Goal: Task Accomplishment & Management: Use online tool/utility

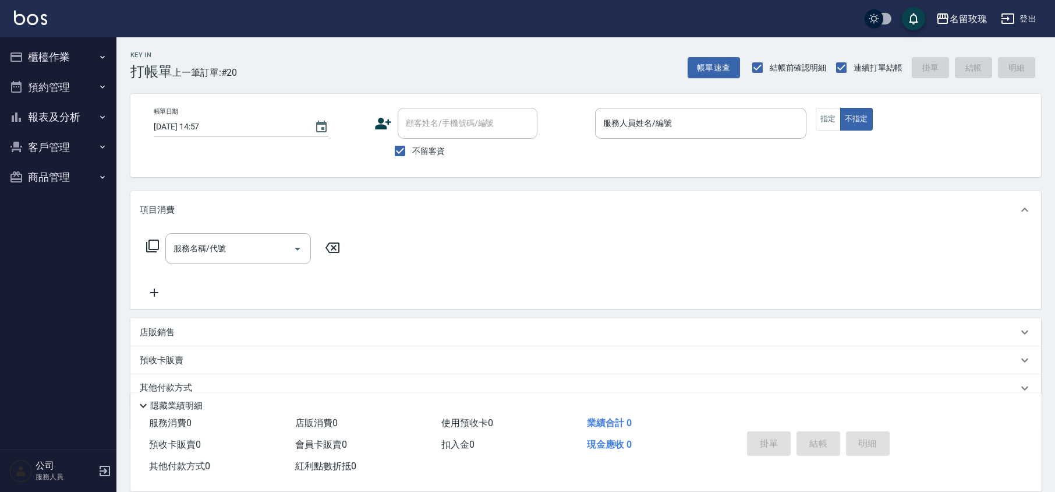
click at [415, 146] on span "不留客資" at bounding box center [428, 151] width 33 height 12
click at [412, 146] on input "不留客資" at bounding box center [400, 151] width 24 height 24
checkbox input "false"
click at [442, 112] on div "顧客姓名/手機號碼/編號" at bounding box center [468, 123] width 140 height 31
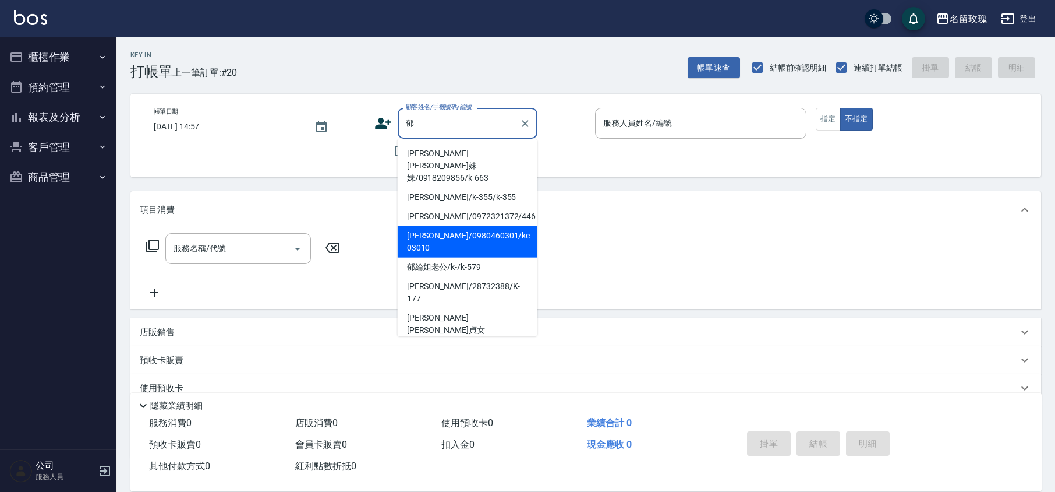
click at [442, 227] on li "[PERSON_NAME]/0980460301/ke-03010" at bounding box center [468, 241] width 140 height 31
type input "[PERSON_NAME]/0980460301/ke-03010"
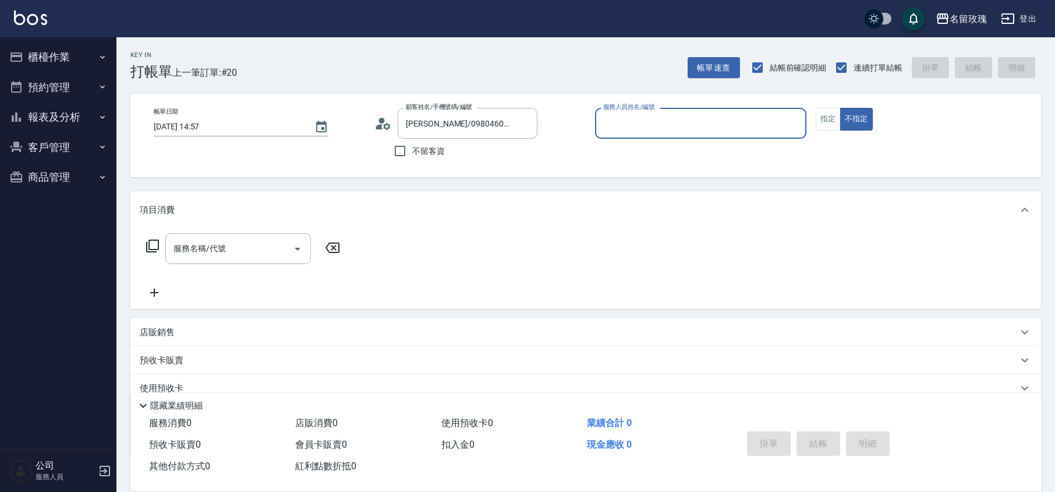
type input "[PERSON_NAME]-5"
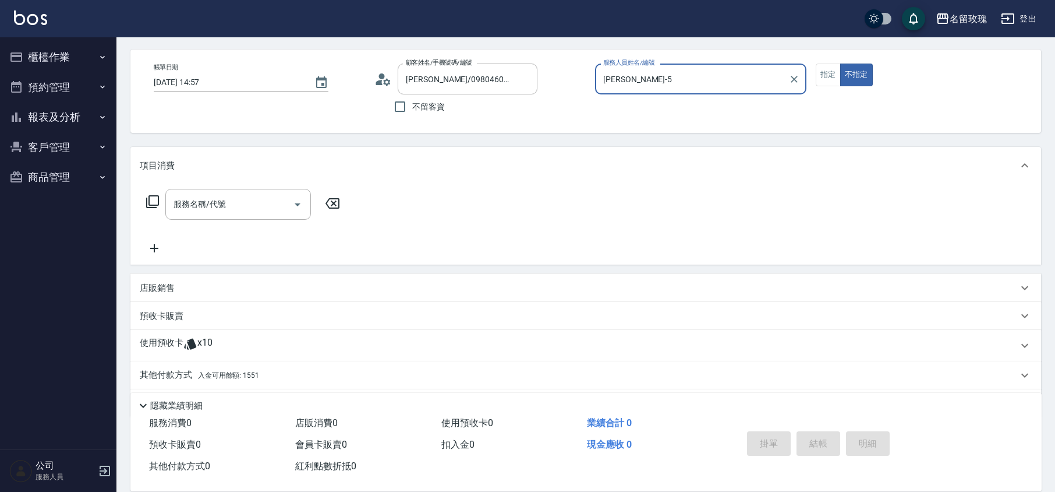
scroll to position [79, 0]
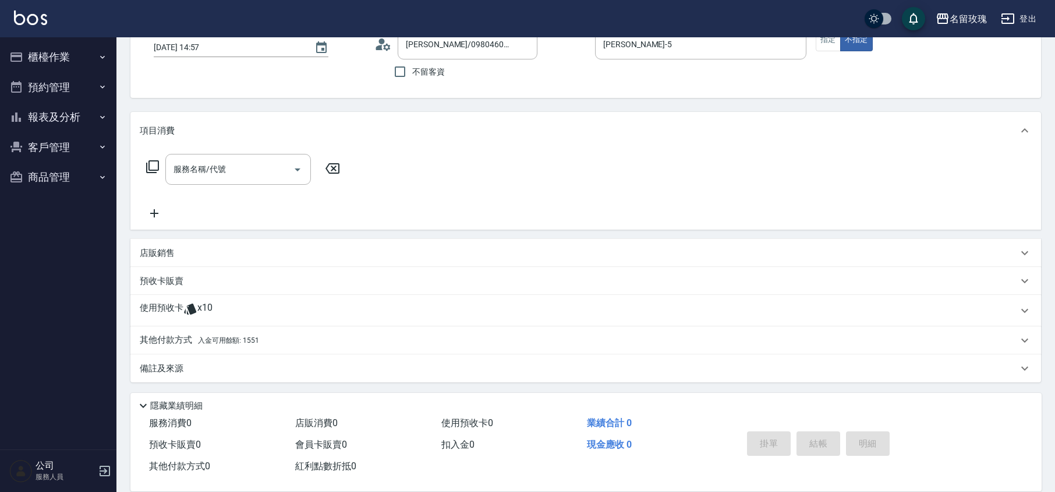
click at [189, 297] on div "使用預收卡 x10" at bounding box center [585, 310] width 911 height 31
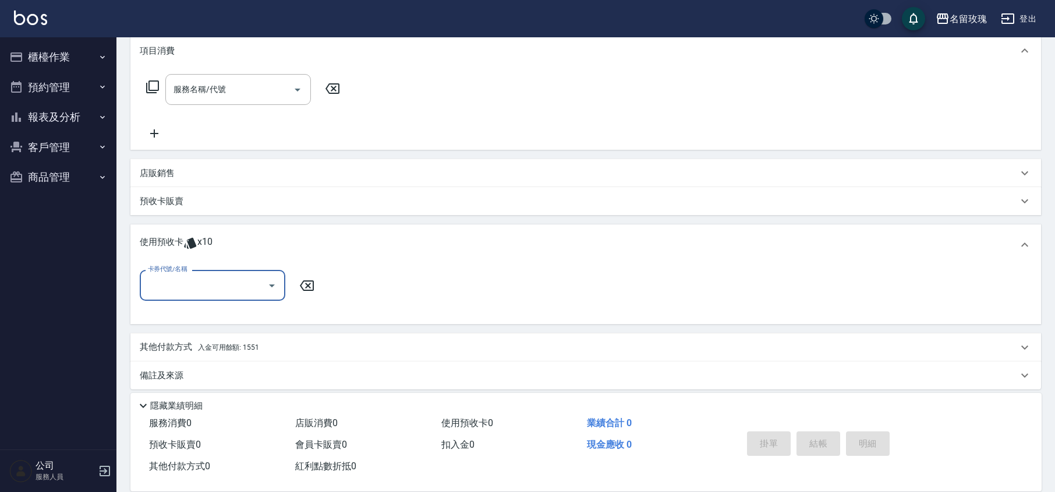
scroll to position [165, 0]
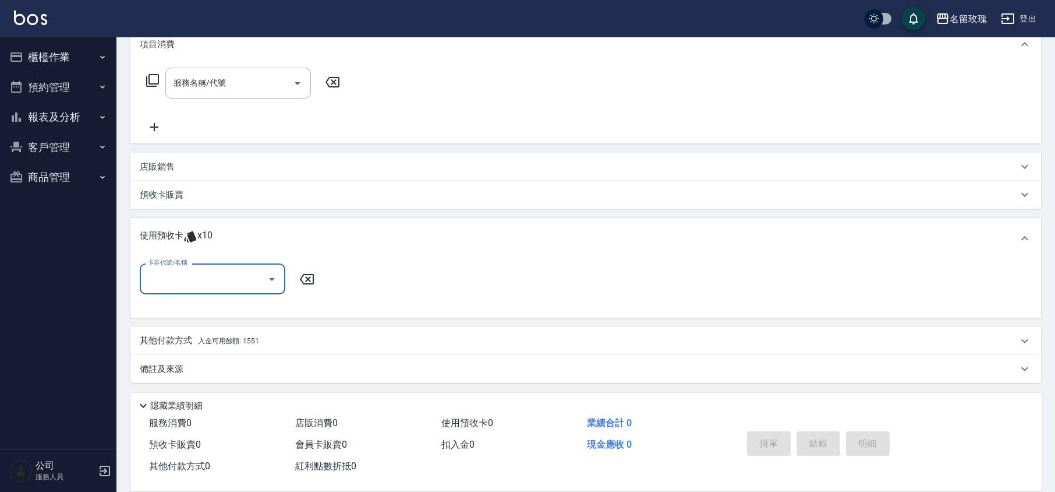
click at [257, 283] on input "卡券代號/名稱" at bounding box center [204, 279] width 118 height 20
click at [233, 309] on div "醫學頭皮卡5次 剩餘4張 11407099" at bounding box center [213, 308] width 146 height 19
type input "醫學頭皮卡5次 11407099"
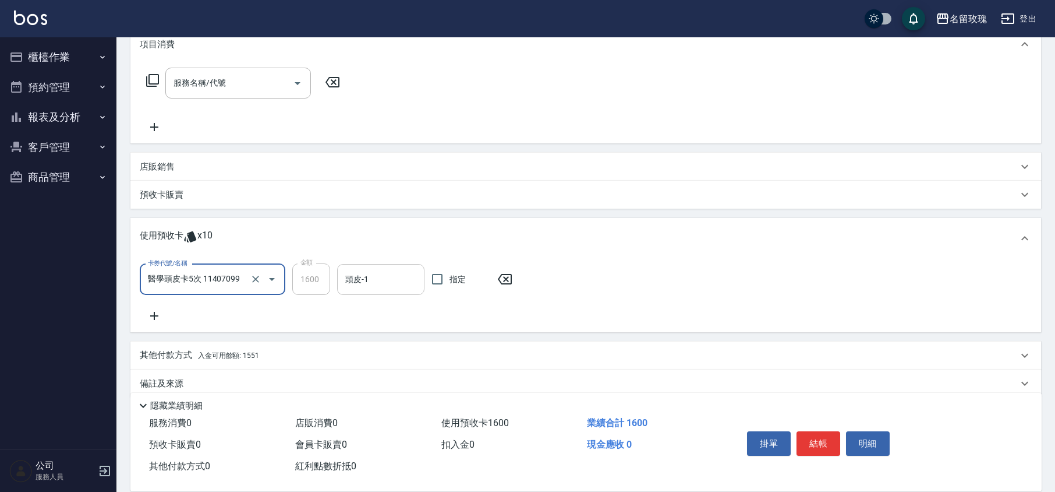
click at [378, 283] on input "頭皮-1" at bounding box center [380, 279] width 77 height 20
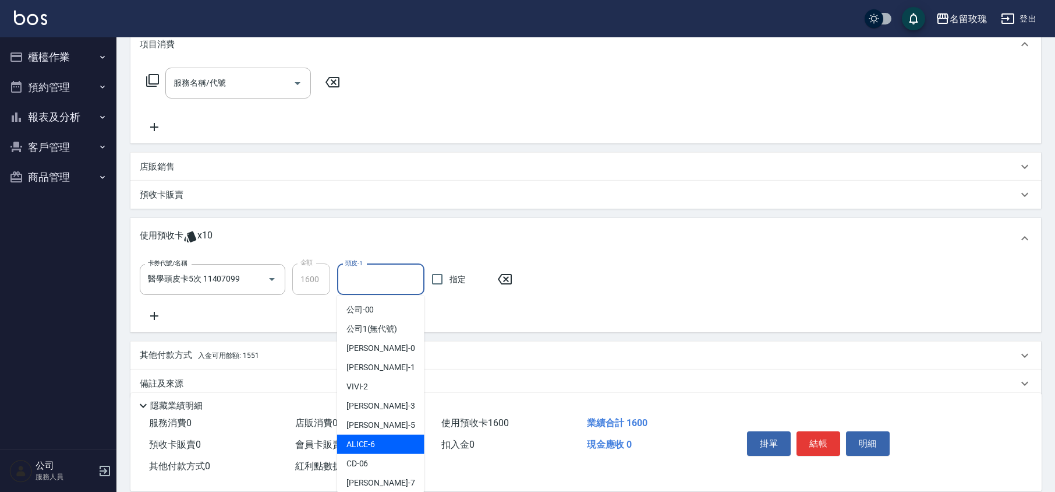
scroll to position [217, 0]
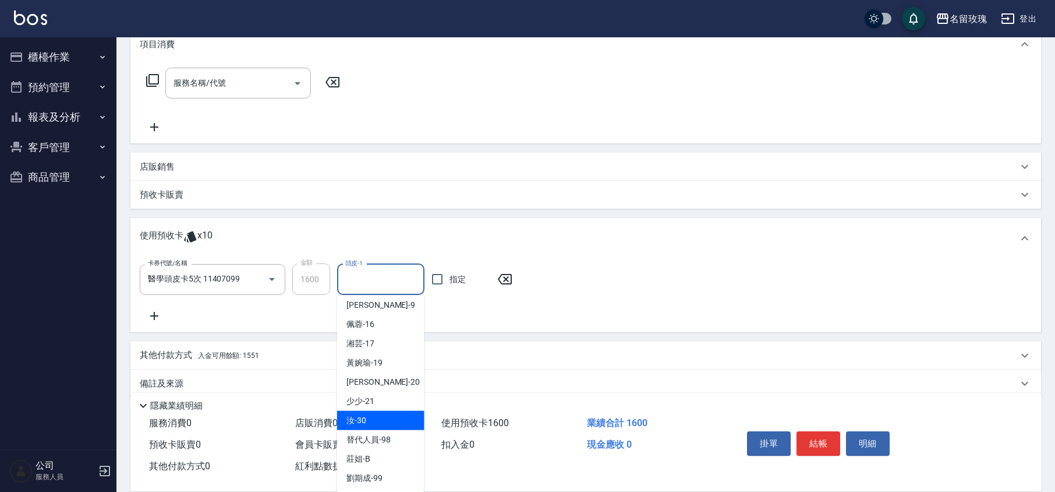
click at [380, 415] on div "汝 -30" at bounding box center [380, 420] width 87 height 19
type input "汝-30"
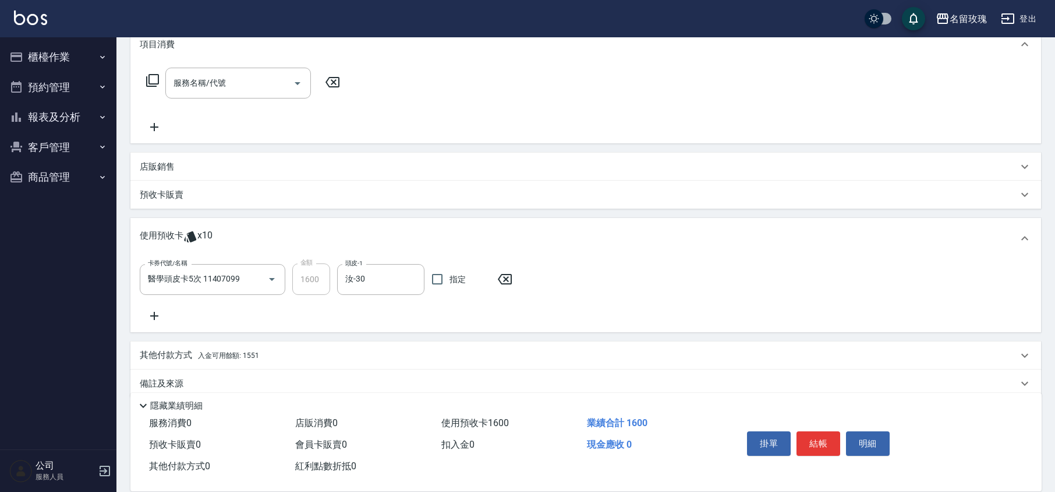
click at [352, 319] on div "卡券代號/名稱 醫學頭皮卡5次 11407099 卡券代號/名稱 金額 1600 金額 頭皮-1 汝-30 頭皮-1 指定" at bounding box center [586, 292] width 892 height 59
type input "[DATE] 16:49"
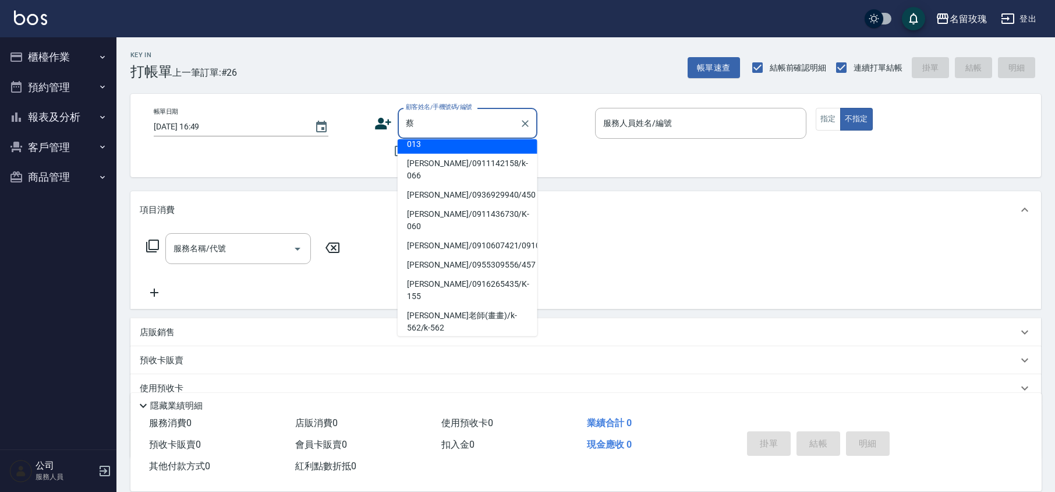
scroll to position [233, 0]
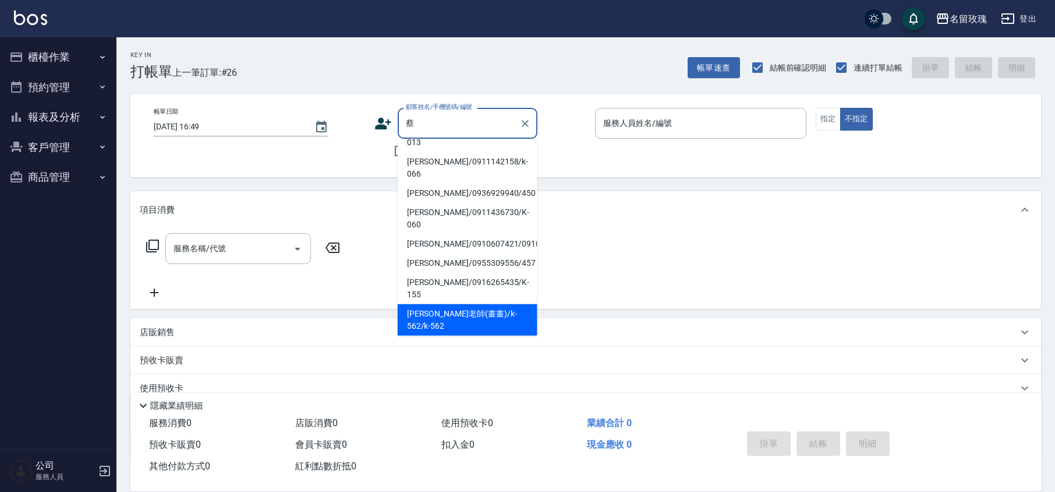
click at [493, 304] on li "[PERSON_NAME]老師(畫畫)/k-562/k-562" at bounding box center [468, 319] width 140 height 31
type input "[PERSON_NAME]老師(畫畫)/k-562/k-562"
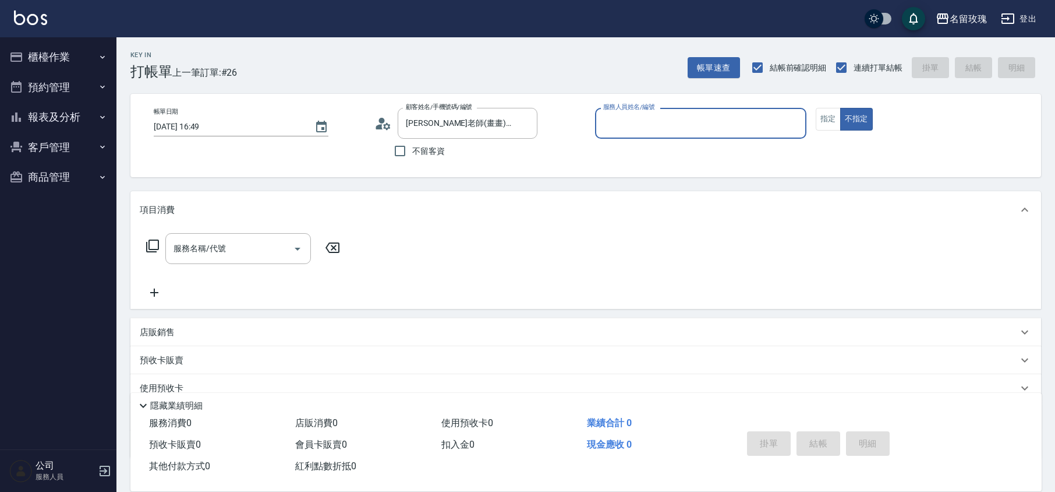
type input "[PERSON_NAME]-5"
click at [829, 125] on button "指定" at bounding box center [828, 119] width 25 height 23
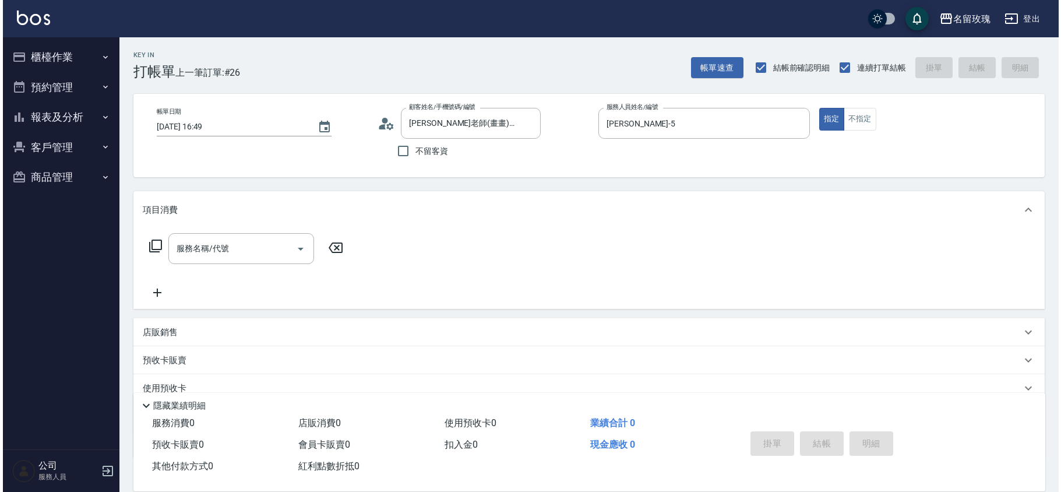
scroll to position [76, 0]
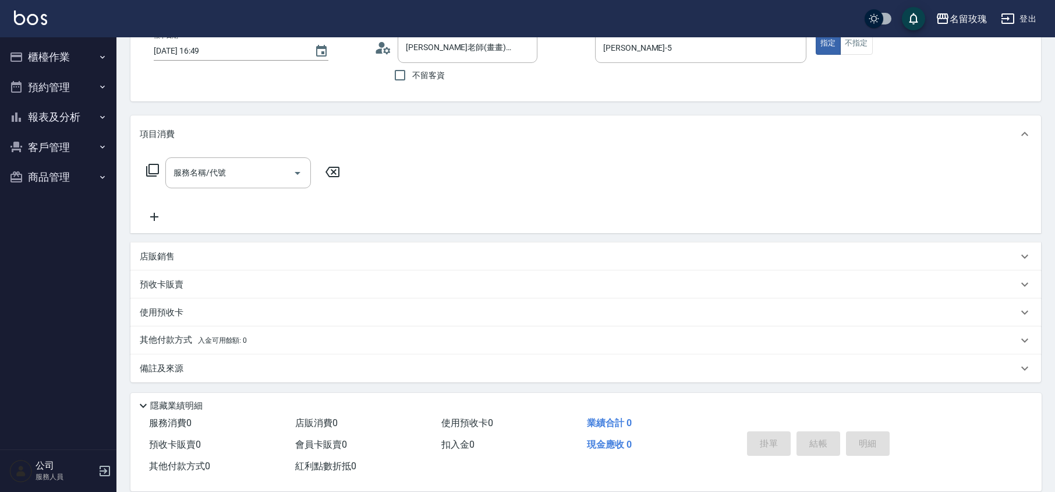
click at [376, 40] on icon at bounding box center [383, 47] width 17 height 17
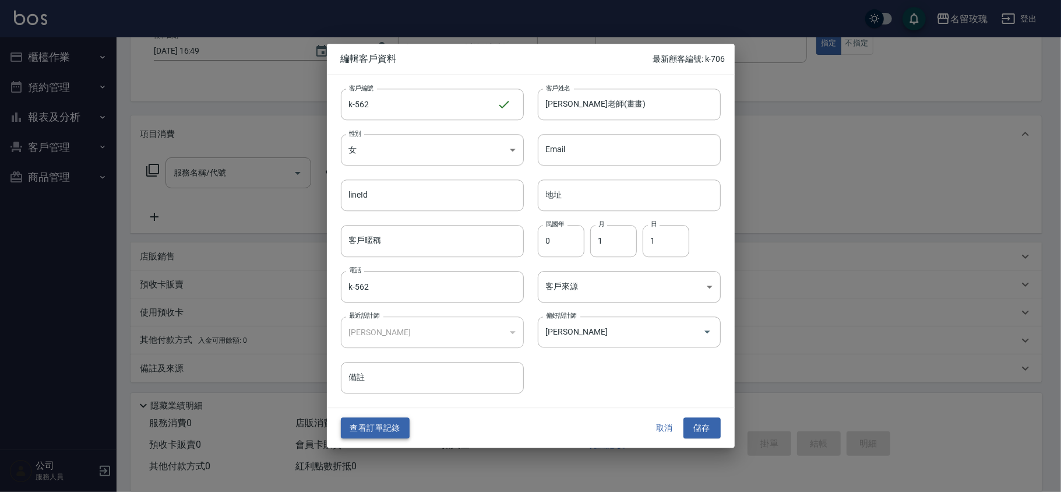
click at [359, 431] on button "查看訂單記錄" at bounding box center [375, 428] width 69 height 22
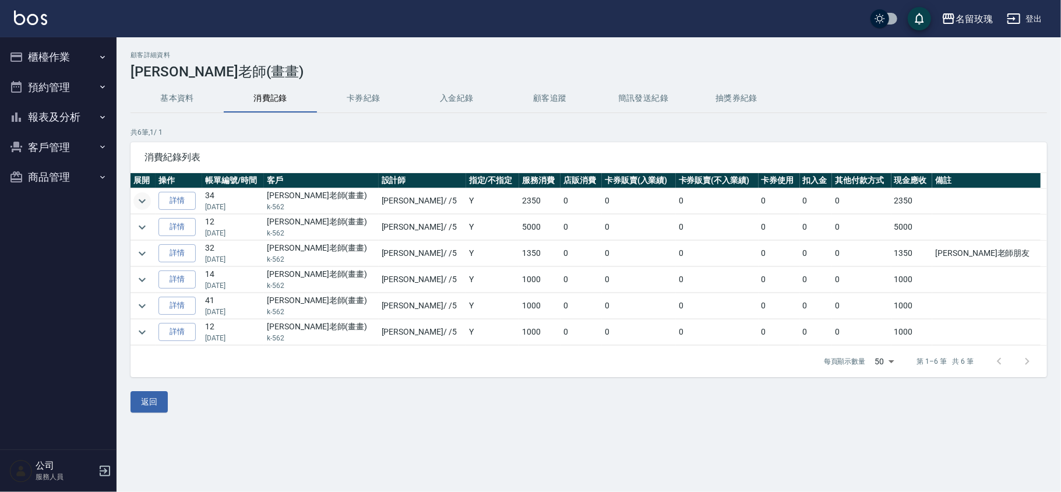
click at [143, 202] on icon "expand row" at bounding box center [142, 201] width 7 height 4
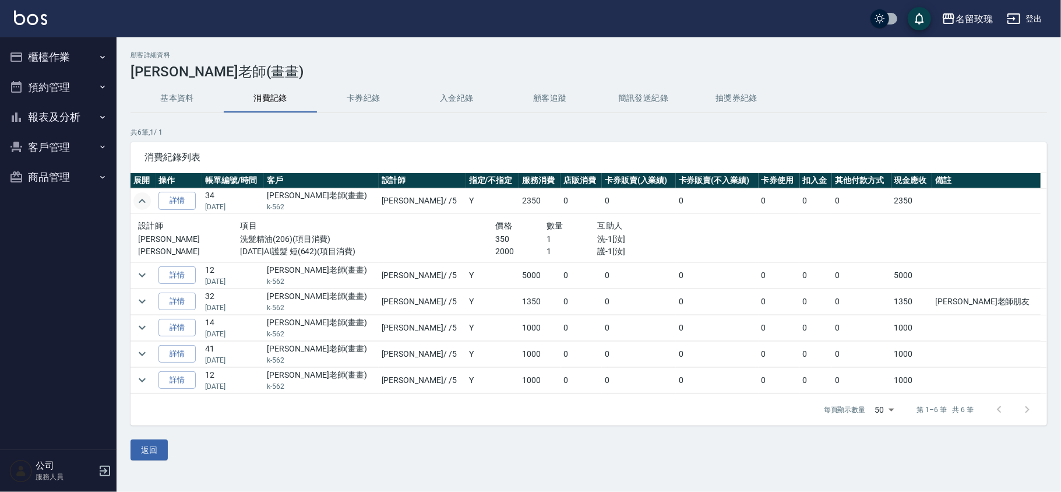
click at [147, 202] on icon "expand row" at bounding box center [142, 201] width 14 height 14
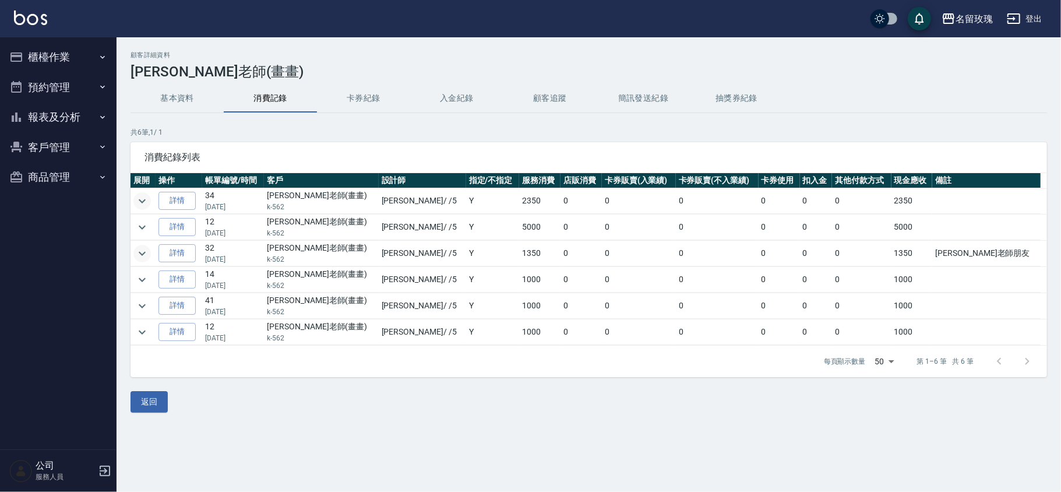
click at [144, 259] on icon "expand row" at bounding box center [142, 253] width 14 height 14
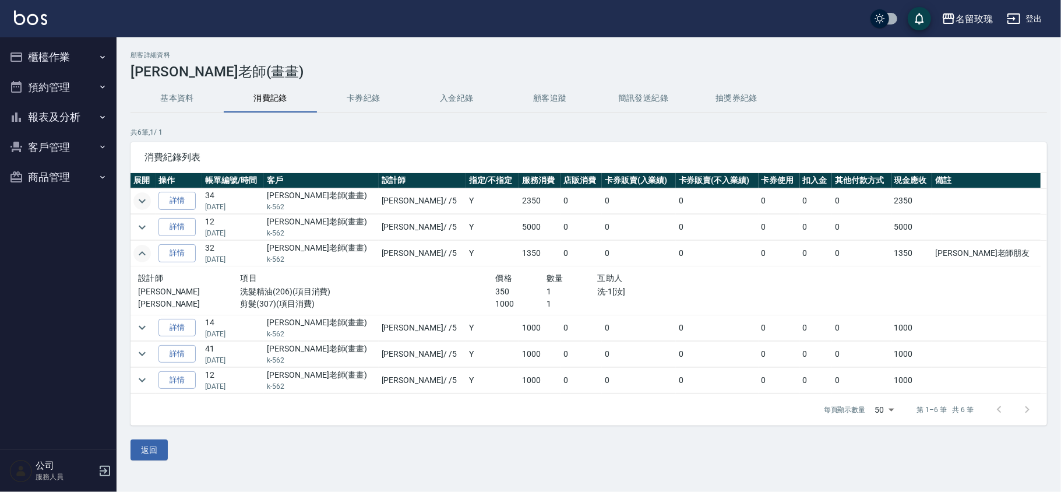
click at [144, 253] on icon "expand row" at bounding box center [142, 253] width 14 height 14
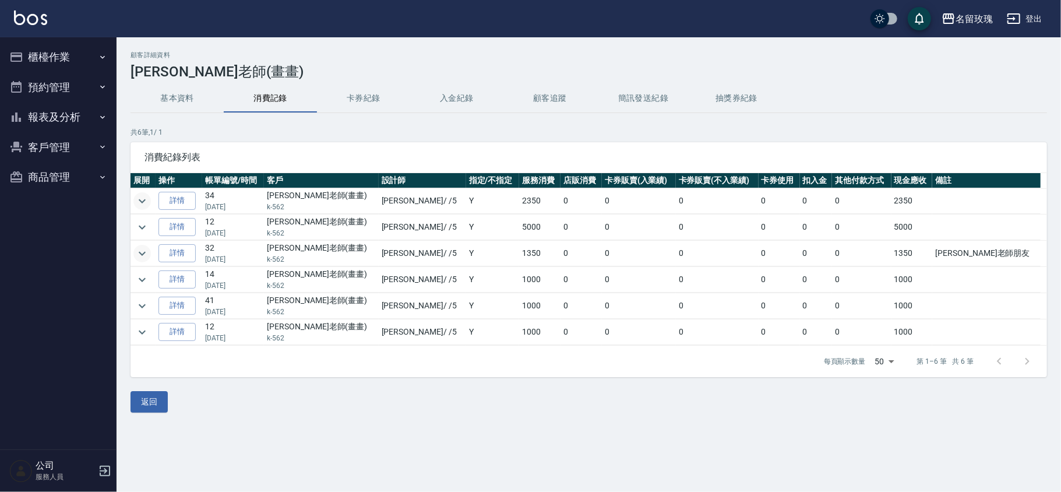
click at [80, 61] on button "櫃檯作業" at bounding box center [58, 57] width 107 height 30
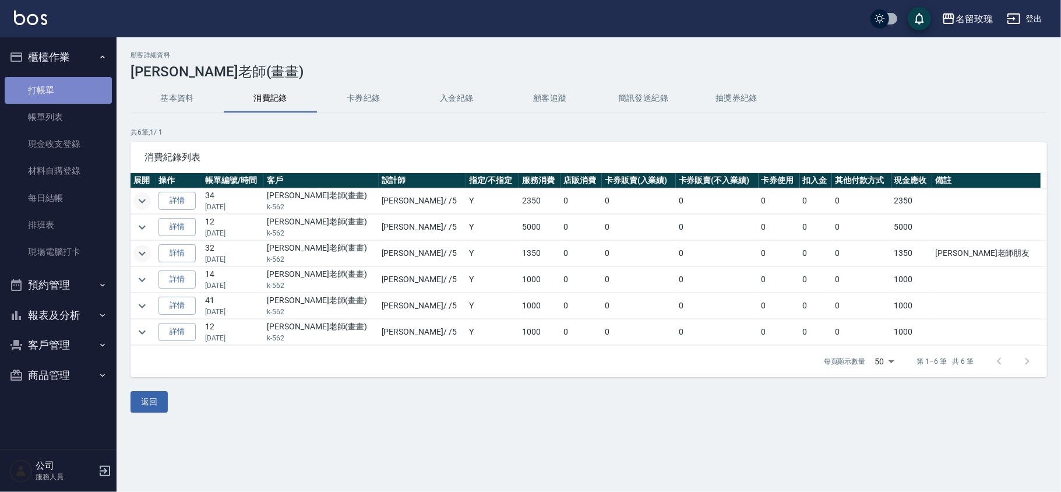
click at [78, 83] on link "打帳單" at bounding box center [58, 90] width 107 height 27
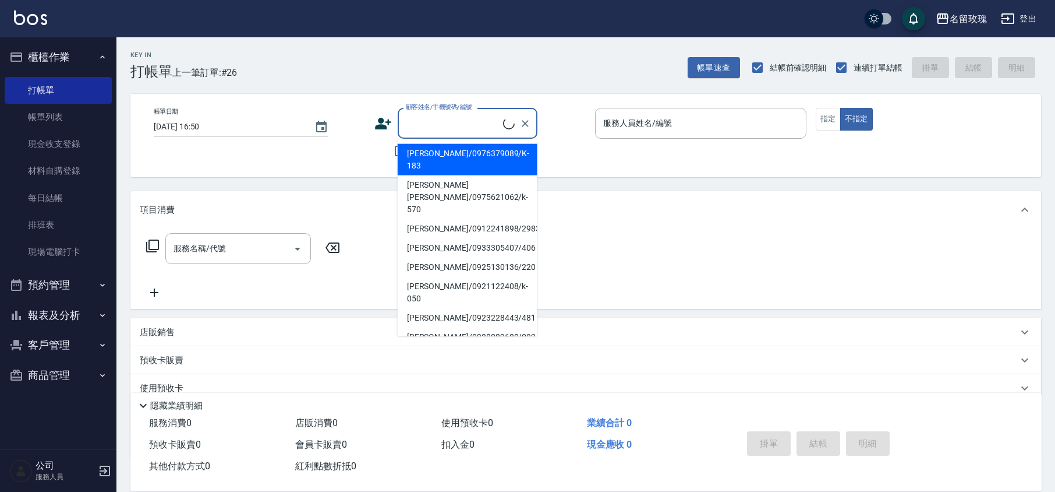
click at [464, 127] on input "顧客姓名/手機號碼/編號" at bounding box center [453, 123] width 100 height 20
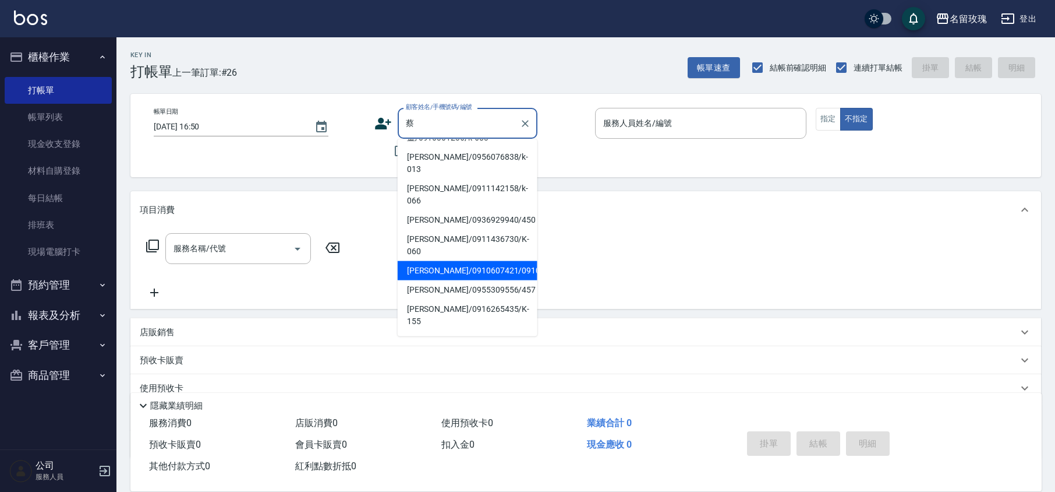
scroll to position [233, 0]
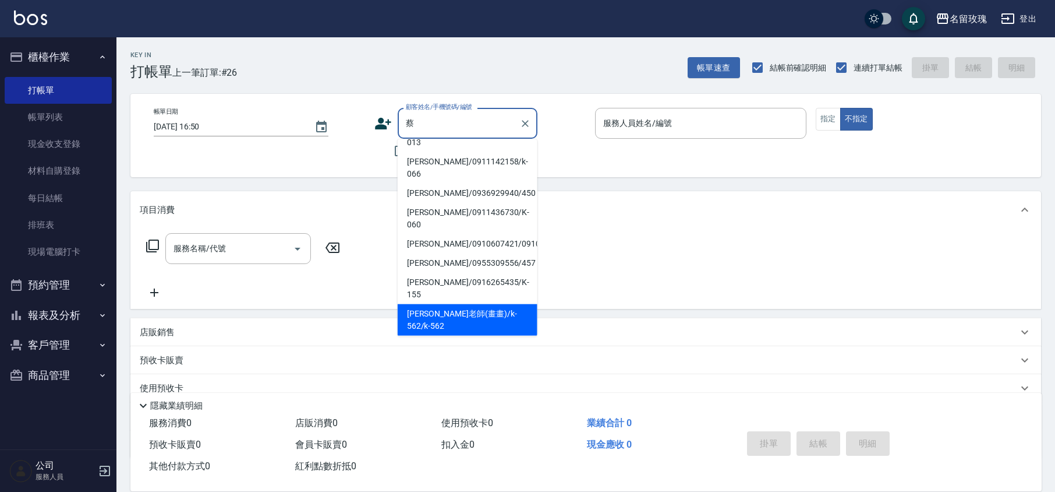
click at [455, 304] on li "[PERSON_NAME]老師(畫畫)/k-562/k-562" at bounding box center [468, 319] width 140 height 31
type input "[PERSON_NAME]老師(畫畫)/k-562/k-562"
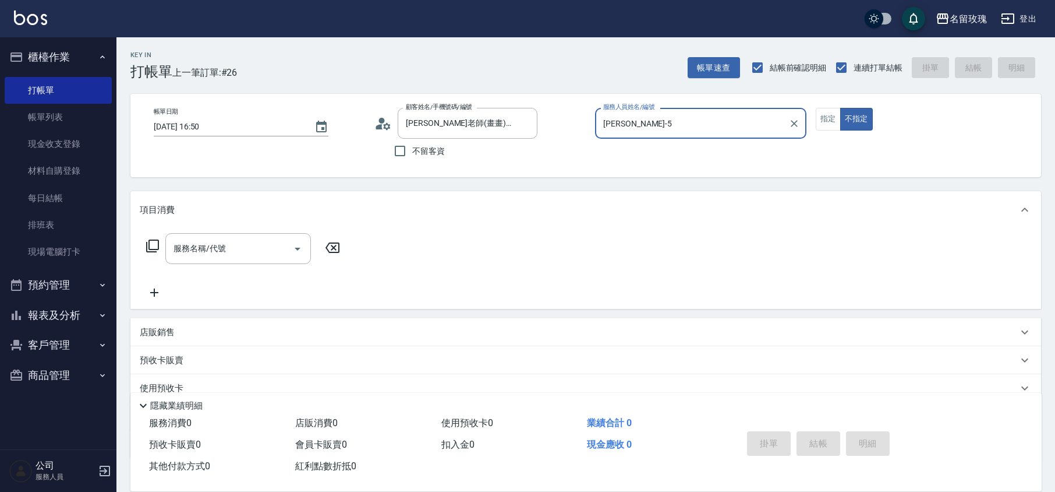
type input "[PERSON_NAME]-5"
click at [830, 119] on button "指定" at bounding box center [828, 119] width 25 height 23
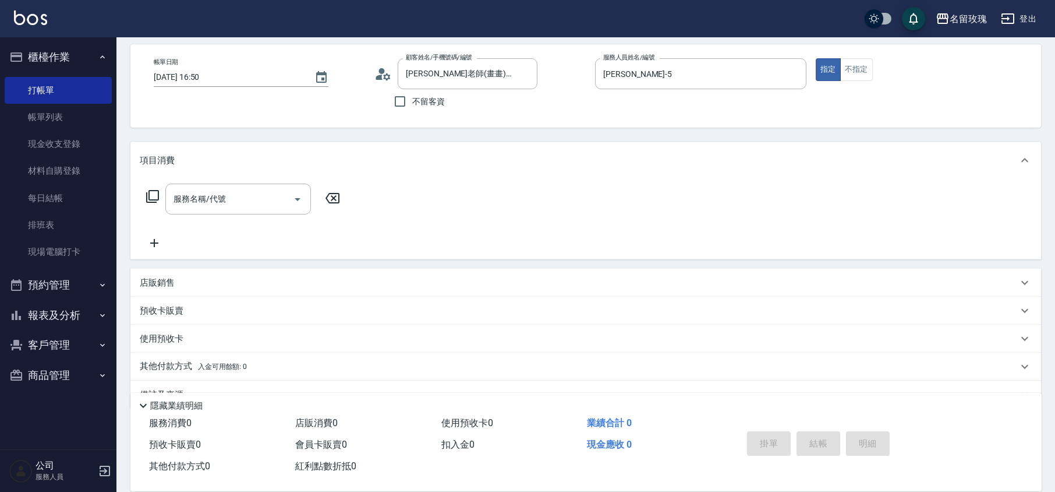
scroll to position [76, 0]
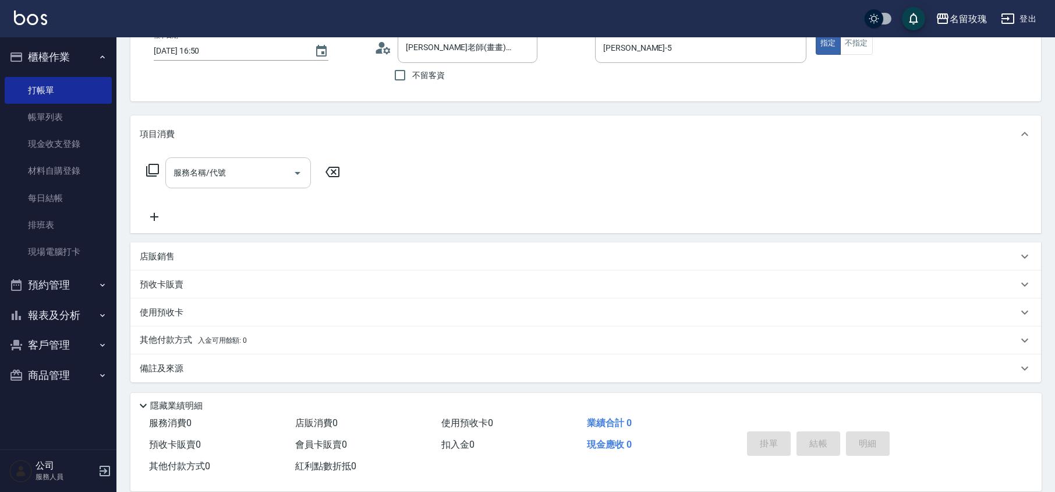
click at [234, 175] on input "服務名稱/代號" at bounding box center [230, 173] width 118 height 20
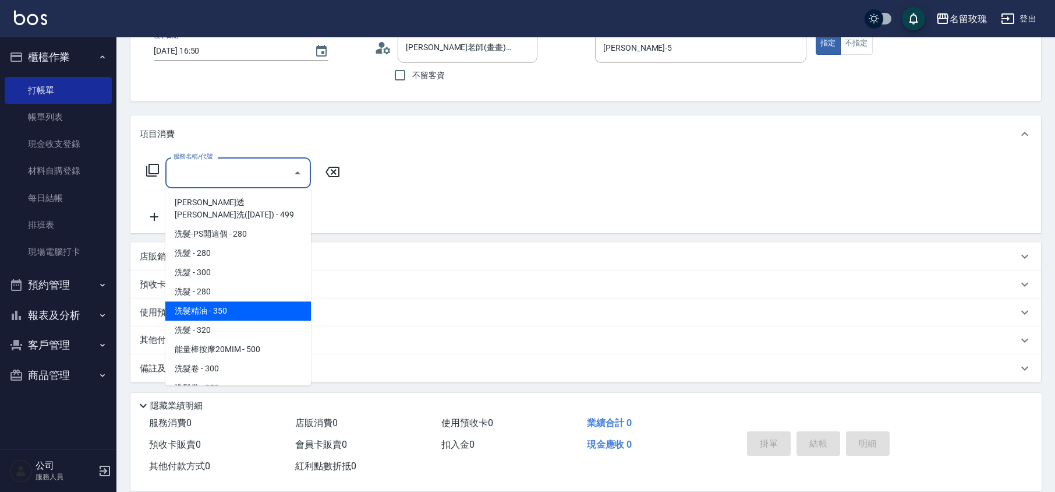
click at [245, 301] on span "洗髮精油 - 350" at bounding box center [238, 310] width 146 height 19
type input "洗髮精油(206)"
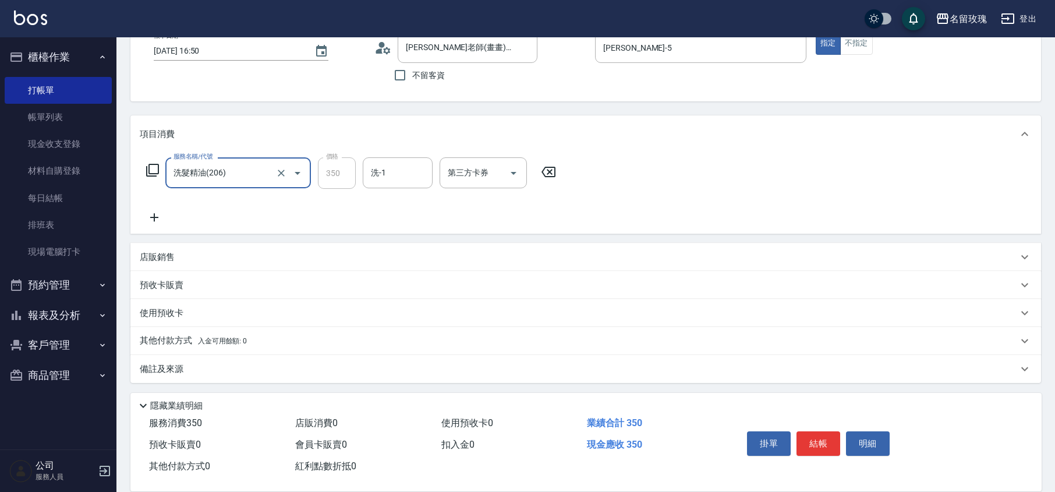
click at [397, 164] on input "洗-1" at bounding box center [397, 173] width 59 height 20
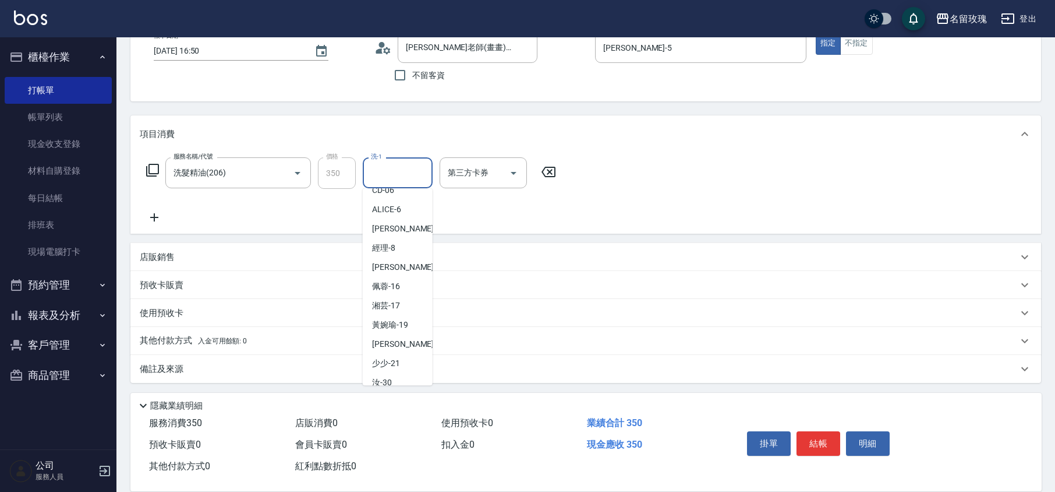
scroll to position [229, 0]
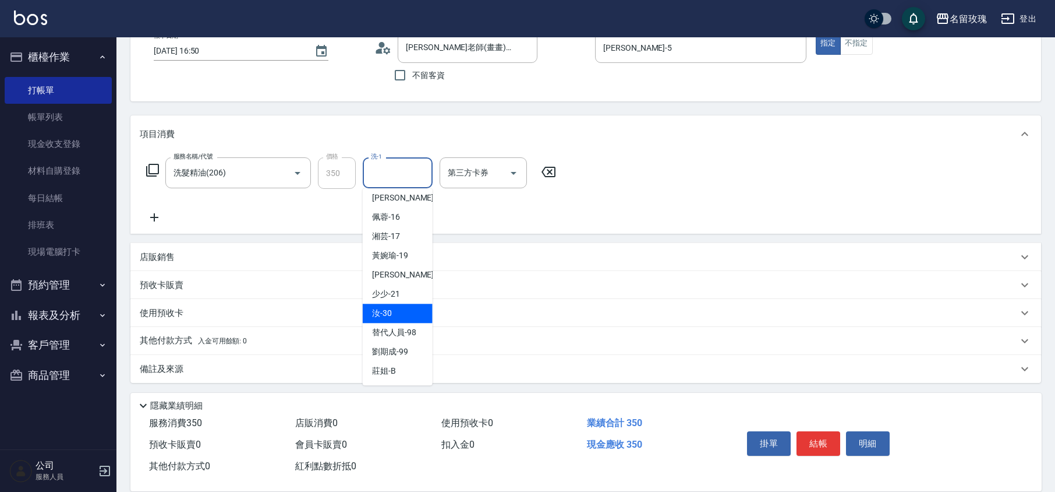
click at [403, 308] on div "汝 -30" at bounding box center [398, 312] width 70 height 19
type input "汝-30"
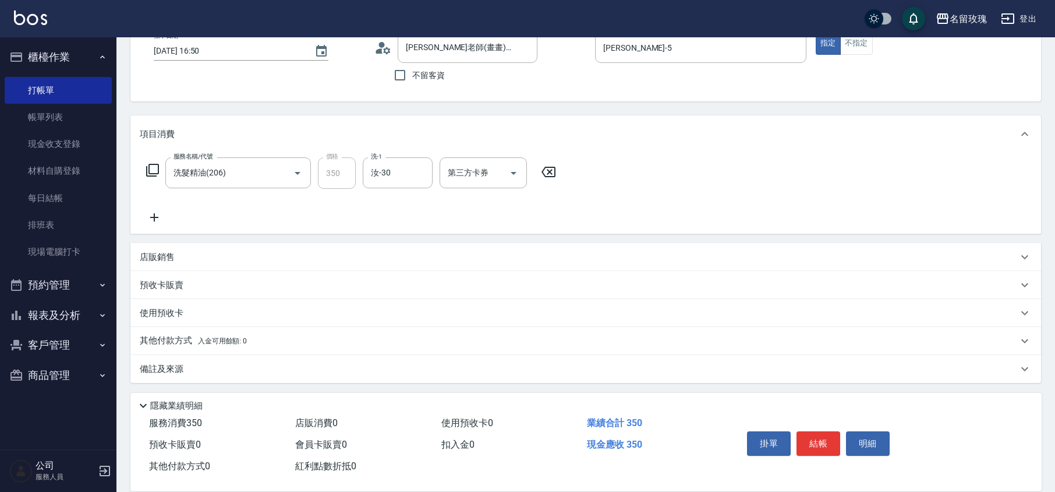
click at [154, 214] on icon at bounding box center [154, 217] width 8 height 8
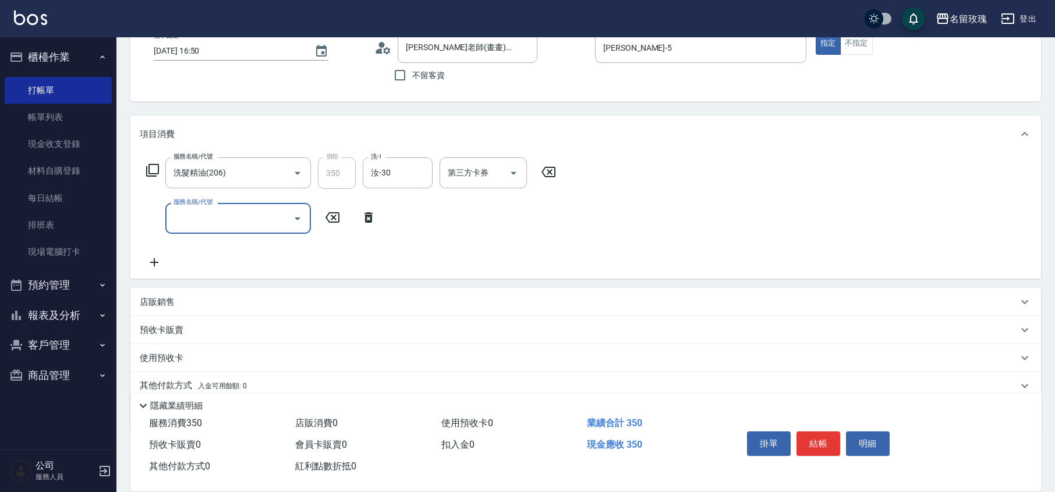
click at [206, 210] on input "服務名稱/代號" at bounding box center [230, 218] width 118 height 20
type input "剪髮(307)"
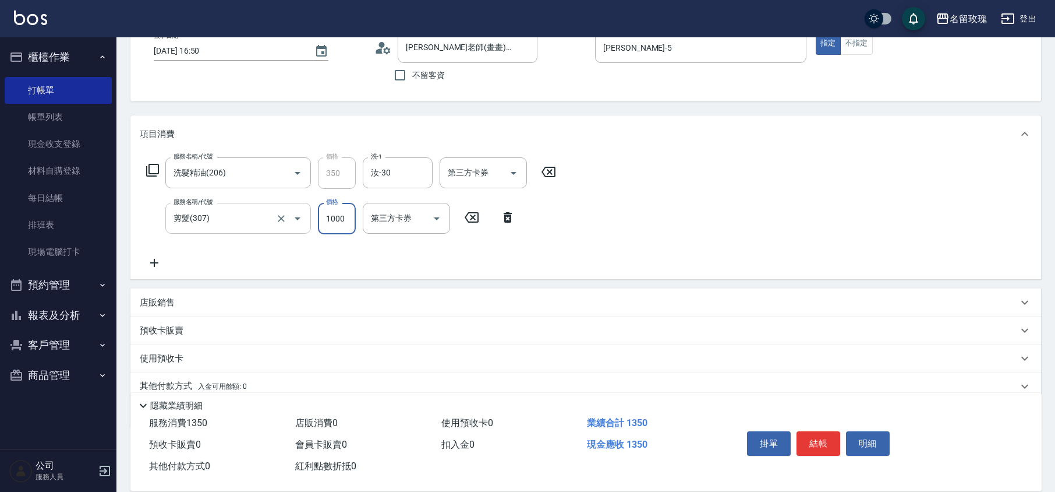
type input "1000"
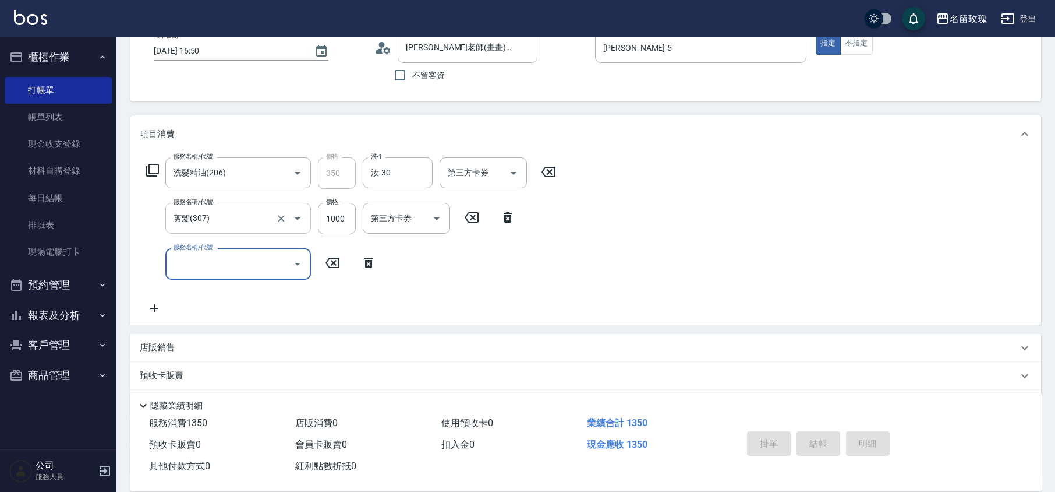
type input "[DATE] 16:51"
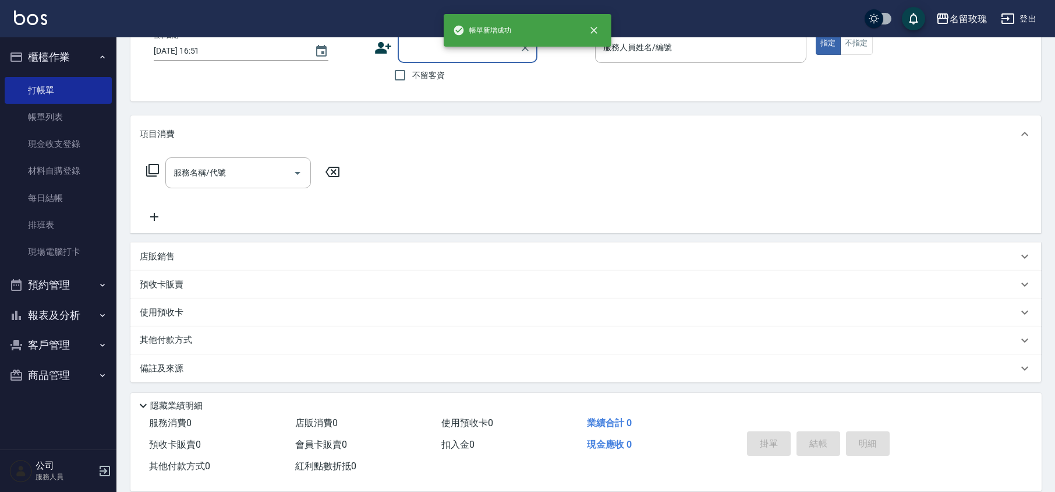
click at [64, 57] on button "櫃檯作業" at bounding box center [58, 57] width 107 height 30
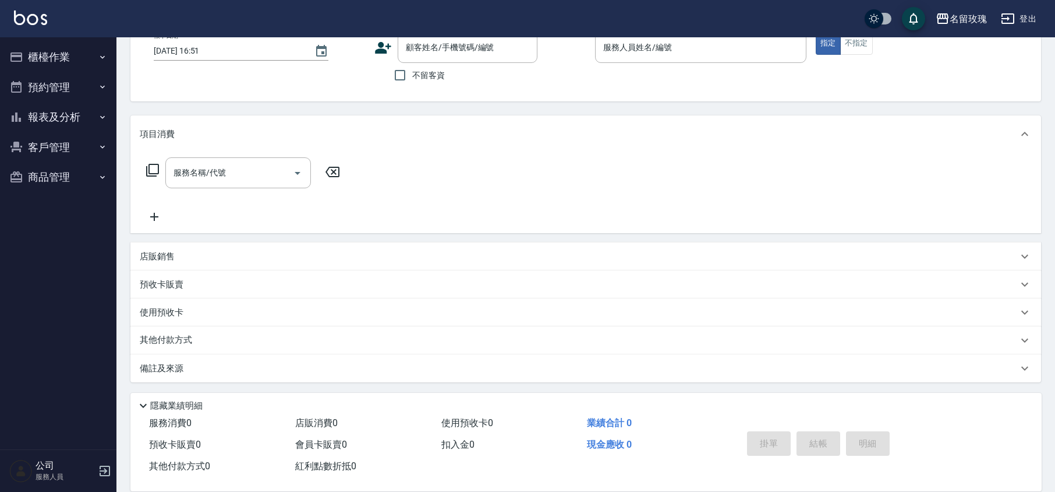
click at [43, 154] on button "客戶管理" at bounding box center [58, 147] width 107 height 30
click at [42, 180] on link "客戶列表" at bounding box center [58, 180] width 107 height 27
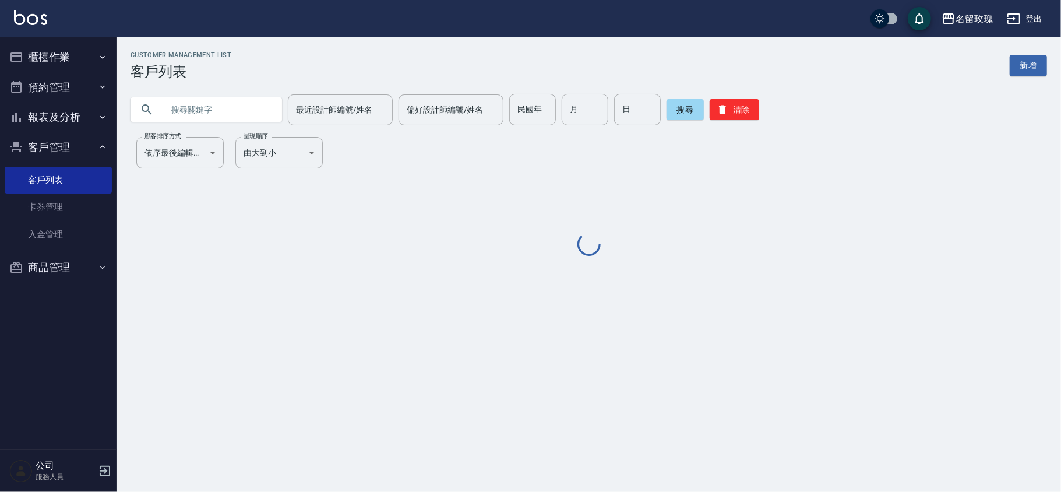
click at [217, 108] on input "text" at bounding box center [218, 109] width 110 height 31
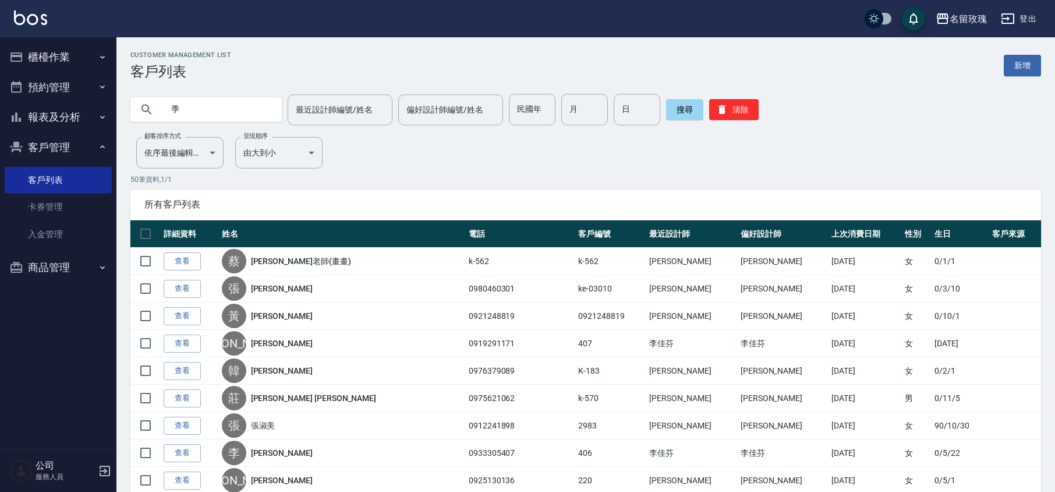
type input "記"
type input "紀"
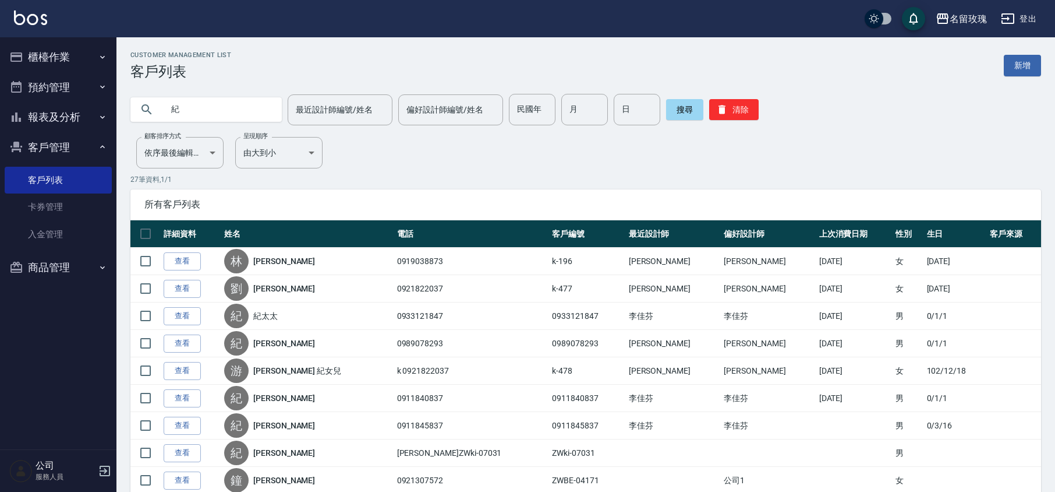
click at [171, 287] on link "查看" at bounding box center [182, 289] width 37 height 18
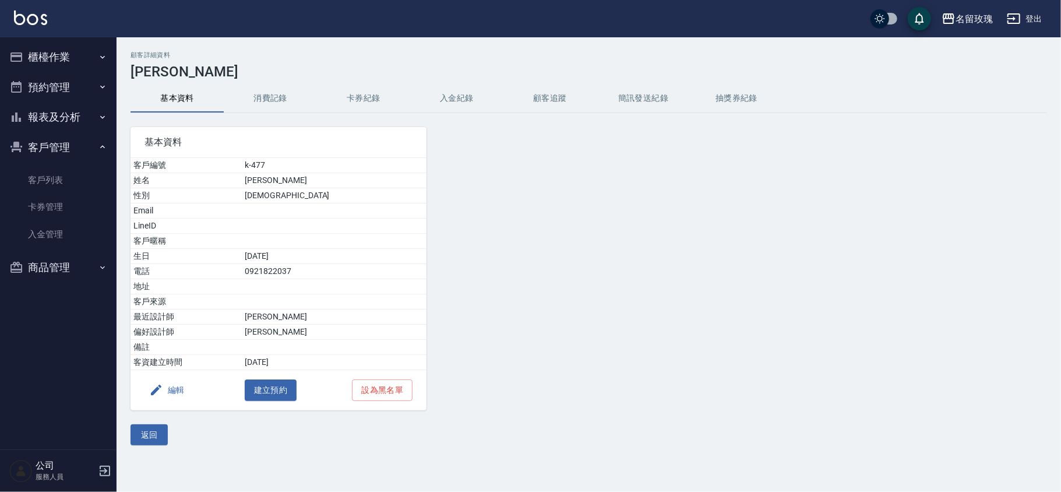
click at [271, 92] on button "消費記錄" at bounding box center [270, 98] width 93 height 28
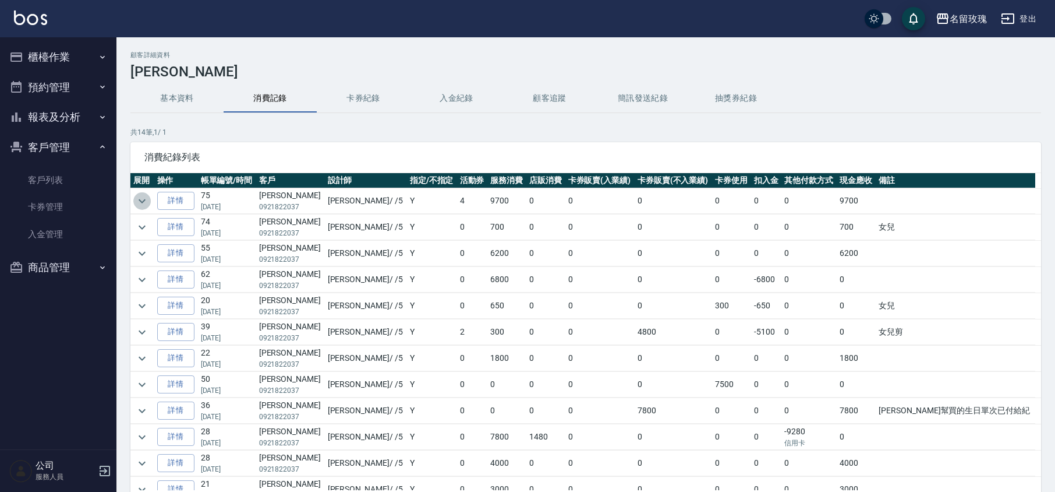
click at [134, 198] on button "expand row" at bounding box center [141, 200] width 17 height 17
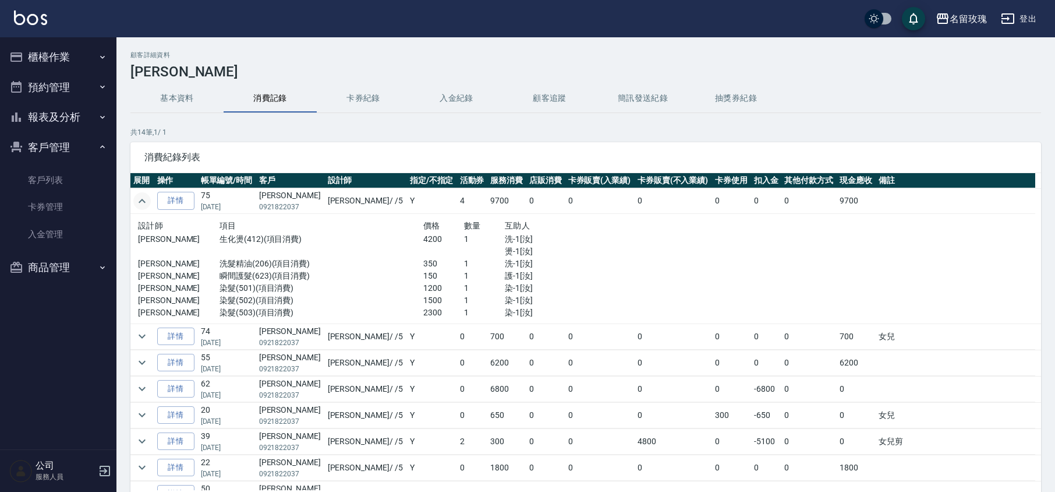
click at [140, 200] on icon "expand row" at bounding box center [142, 201] width 14 height 14
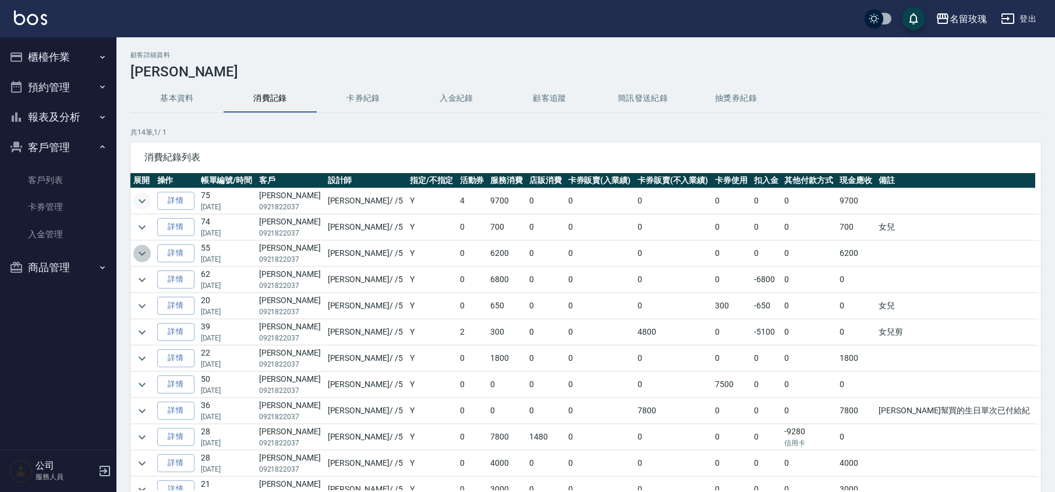
click at [138, 250] on icon "expand row" at bounding box center [142, 253] width 14 height 14
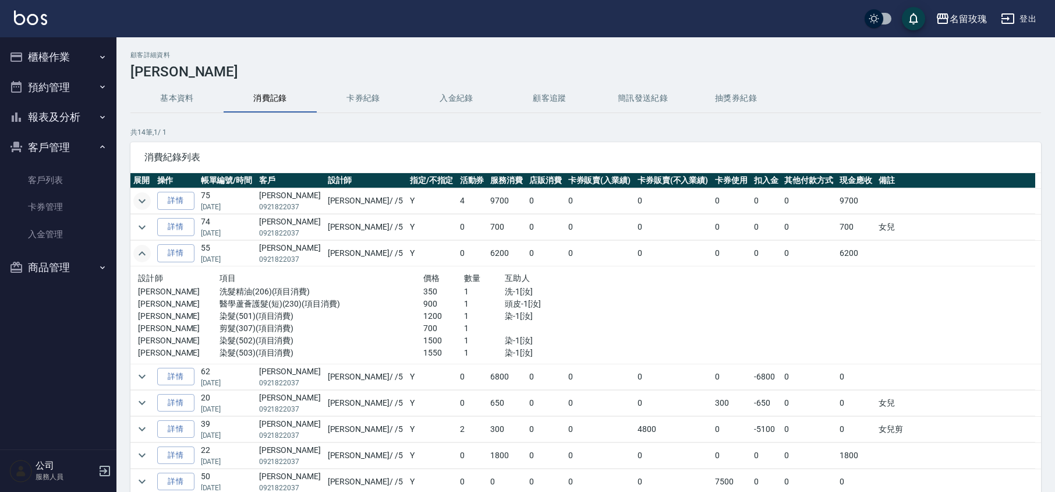
click at [138, 250] on icon "expand row" at bounding box center [142, 253] width 14 height 14
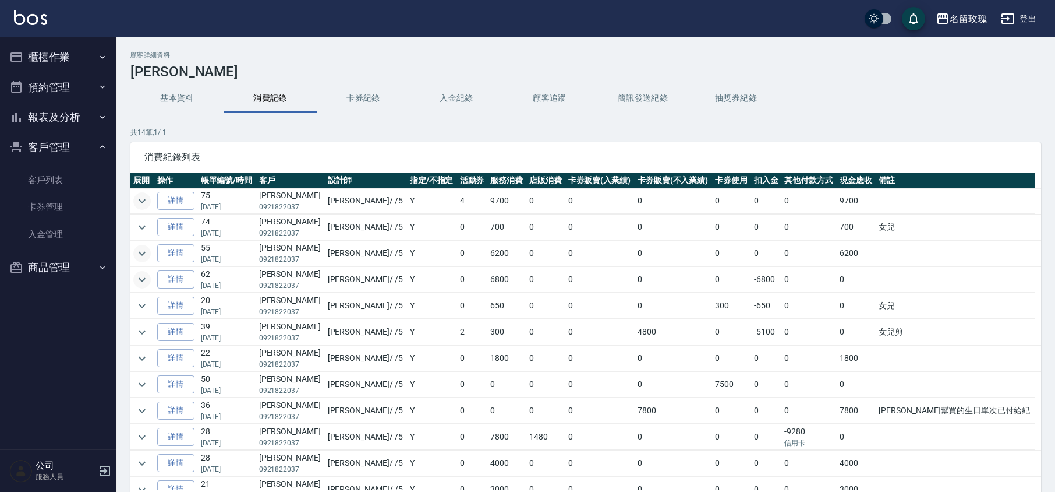
click at [144, 283] on icon "expand row" at bounding box center [142, 280] width 14 height 14
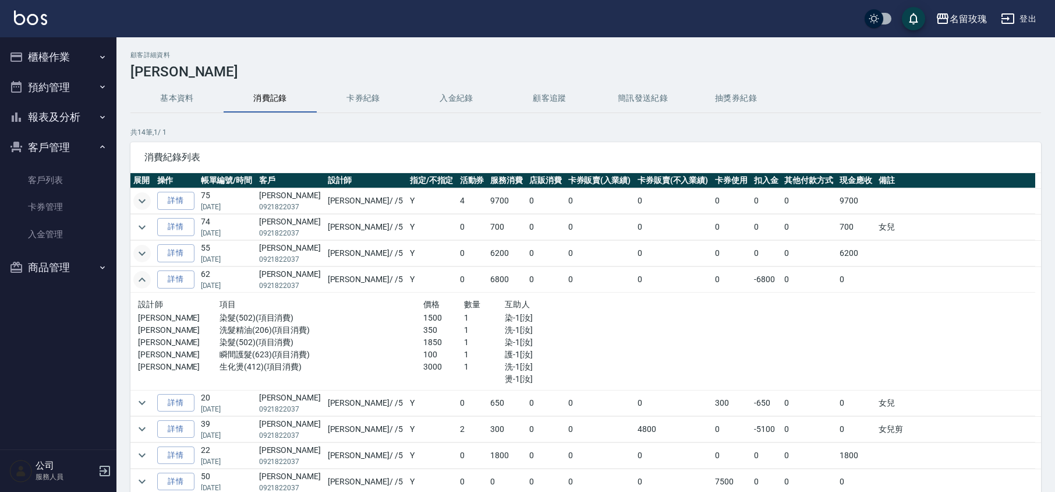
click at [144, 283] on icon "expand row" at bounding box center [142, 280] width 14 height 14
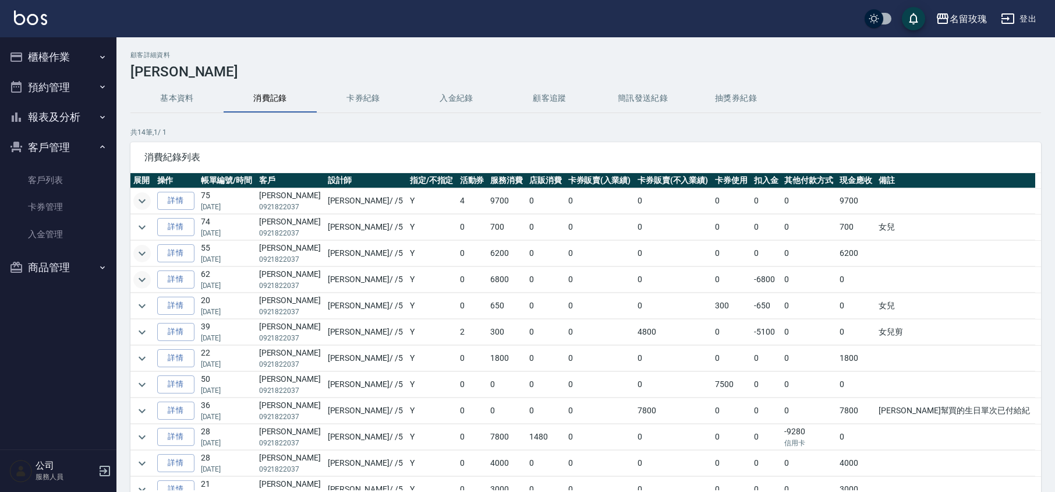
click at [143, 195] on icon "expand row" at bounding box center [142, 201] width 14 height 14
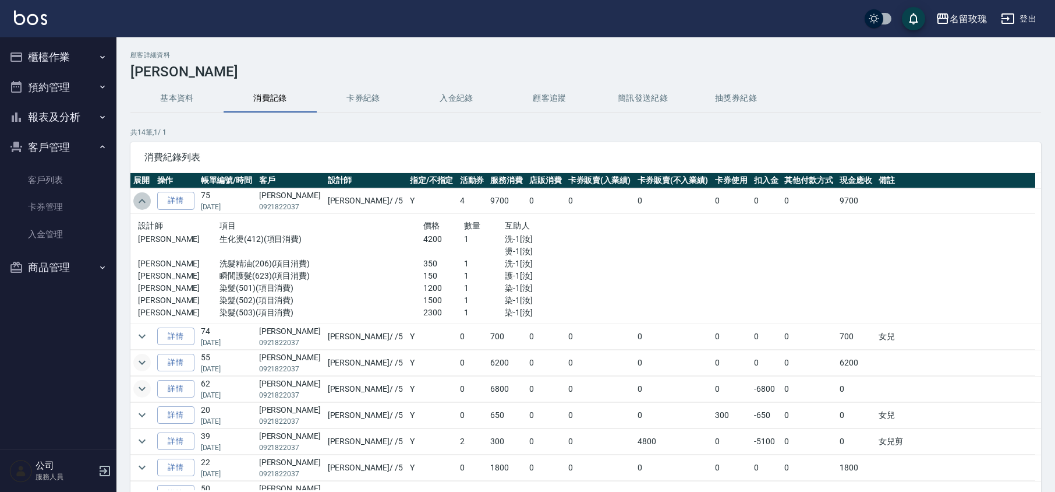
click at [143, 197] on icon "expand row" at bounding box center [142, 201] width 14 height 14
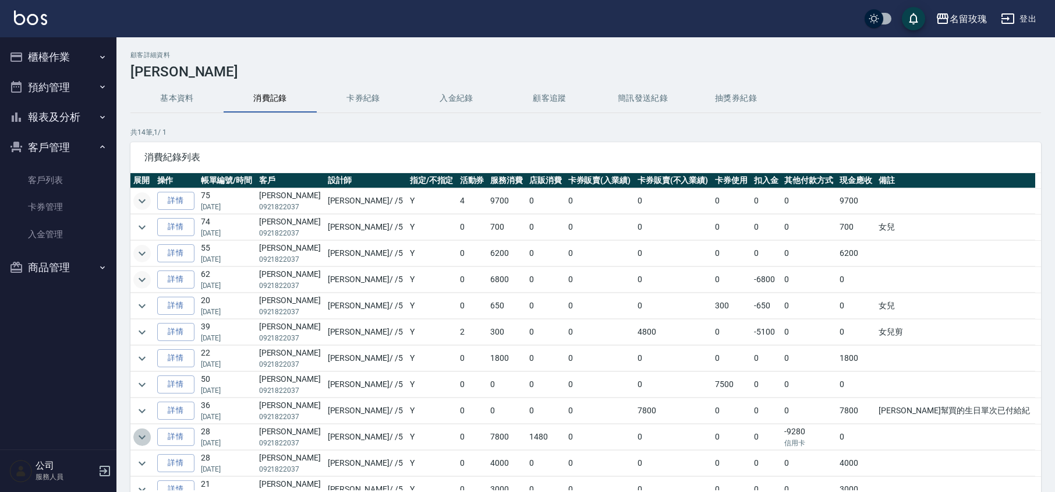
click at [139, 443] on icon "expand row" at bounding box center [142, 437] width 14 height 14
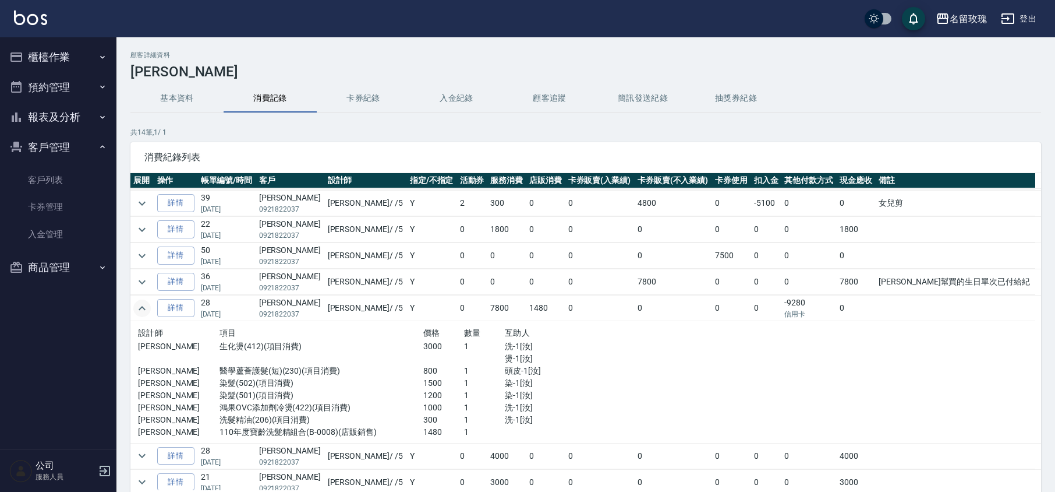
scroll to position [155, 0]
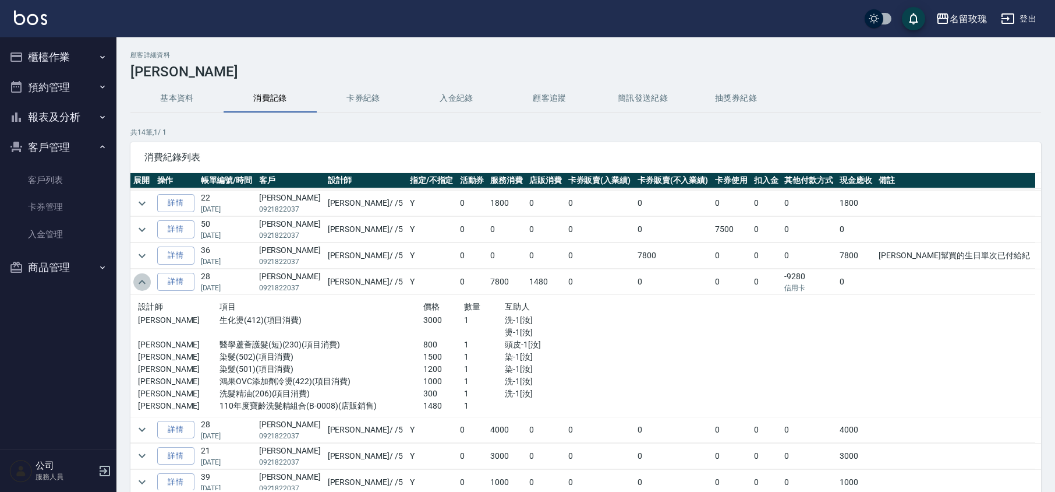
click at [141, 289] on icon "expand row" at bounding box center [142, 282] width 14 height 14
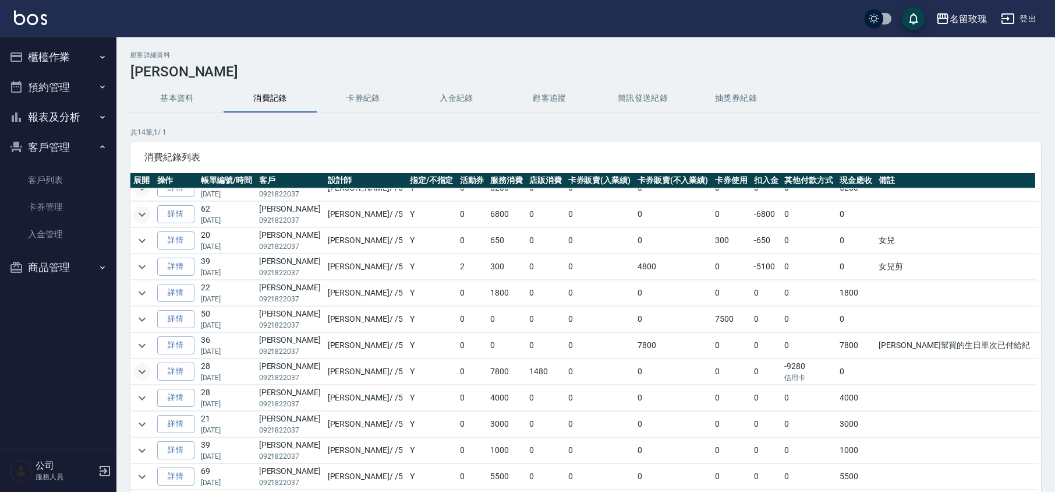
scroll to position [70, 0]
click at [140, 397] on icon "expand row" at bounding box center [142, 398] width 14 height 14
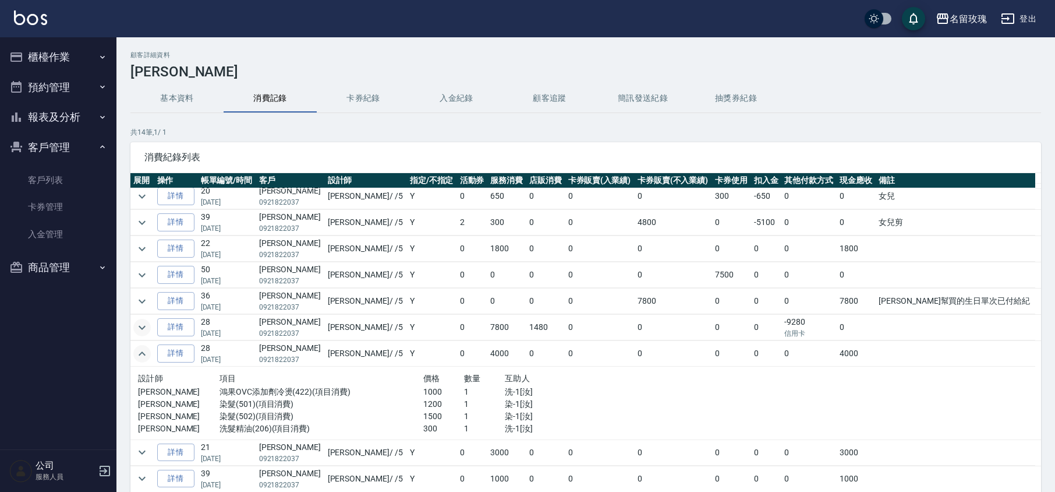
scroll to position [143, 0]
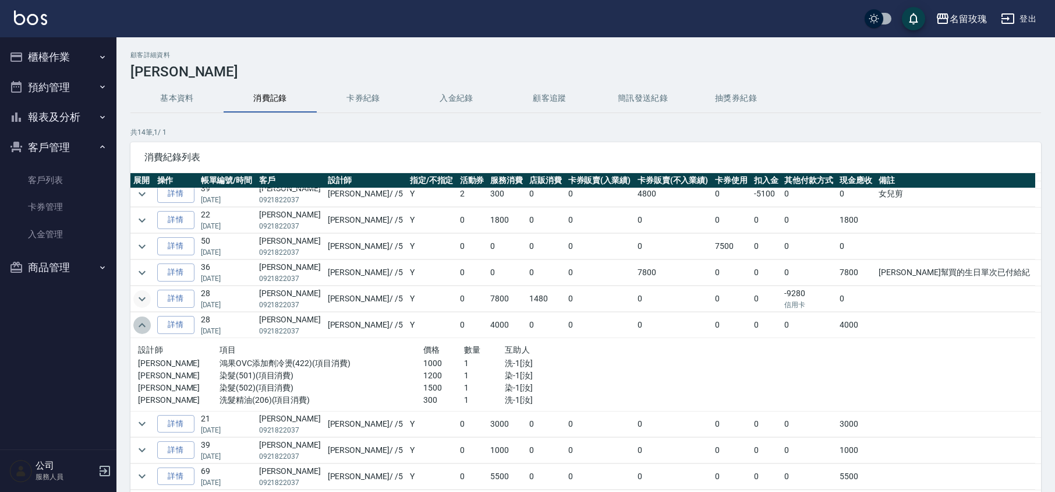
click at [144, 319] on icon "expand row" at bounding box center [142, 325] width 14 height 14
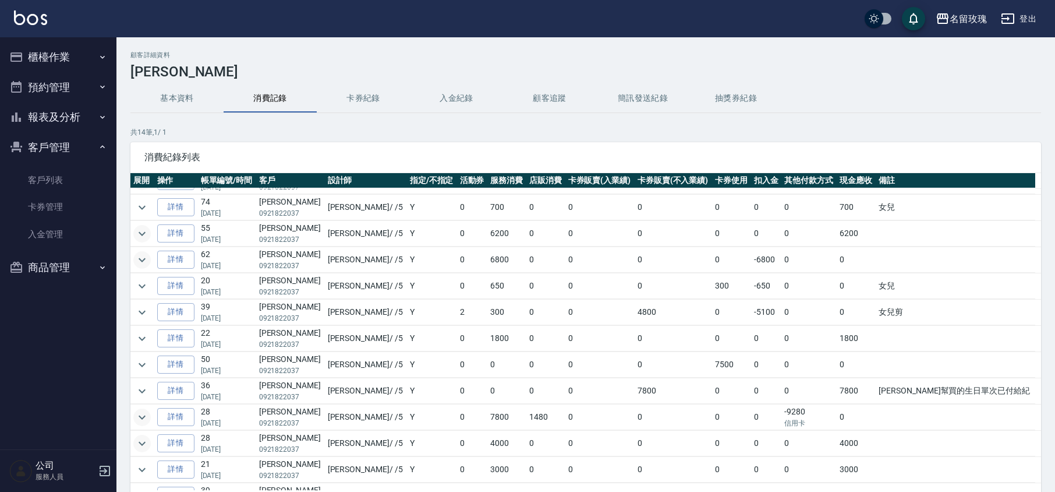
scroll to position [0, 0]
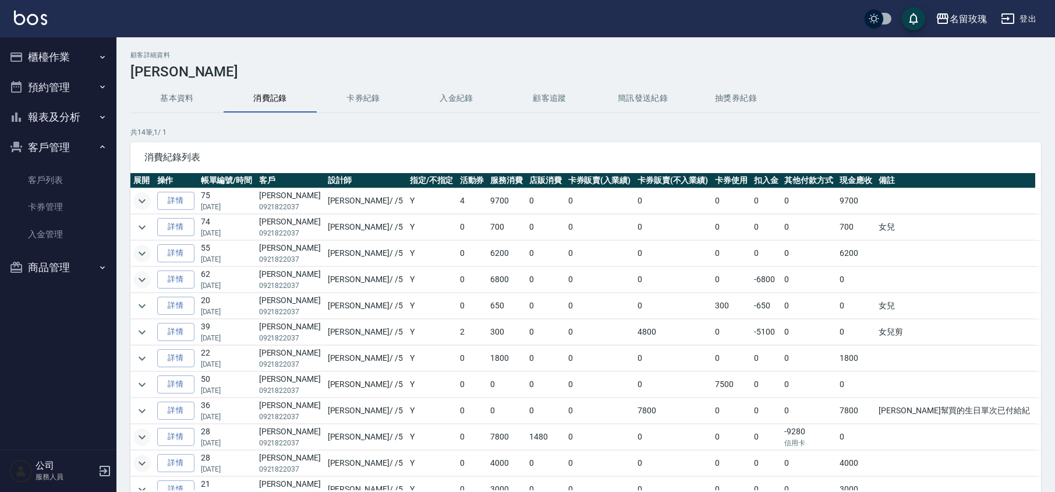
click at [171, 94] on button "基本資料" at bounding box center [176, 98] width 93 height 28
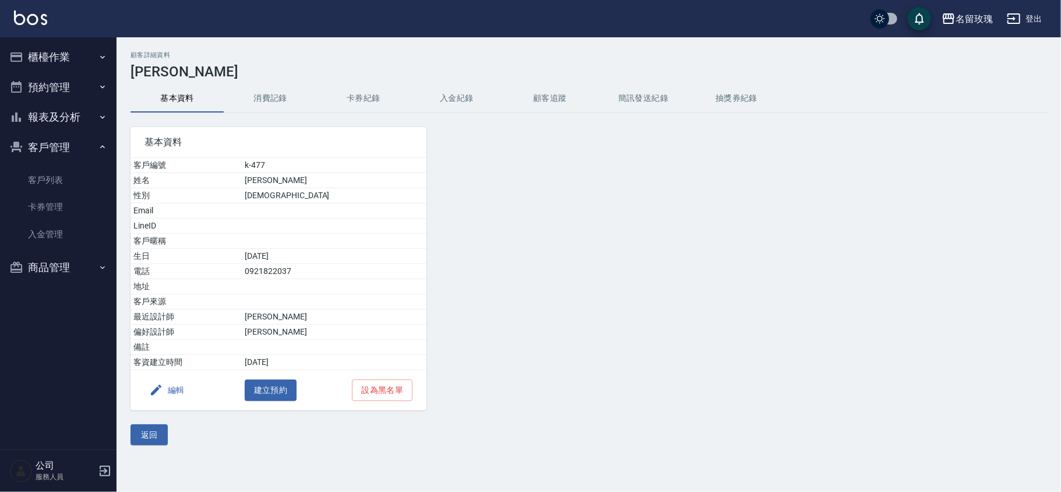
click at [282, 93] on button "消費記錄" at bounding box center [270, 98] width 93 height 28
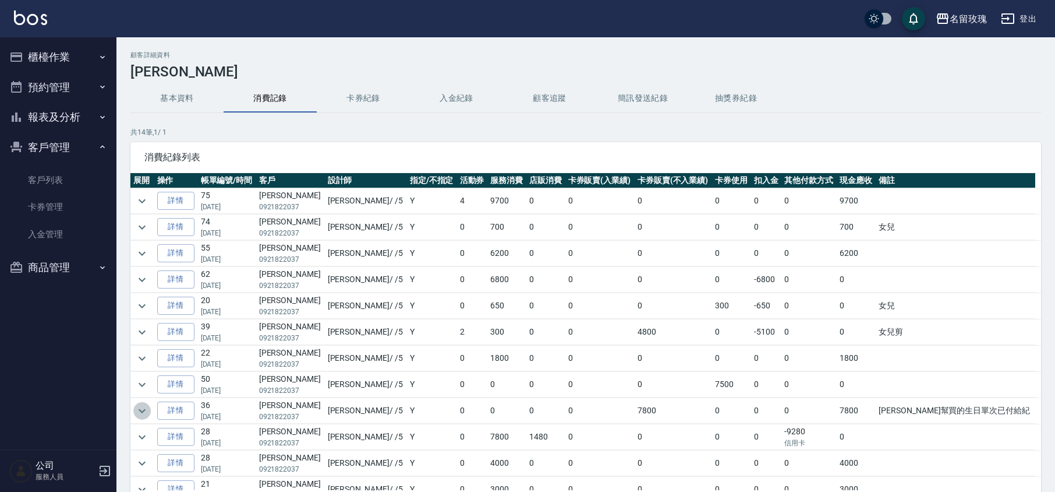
click at [143, 412] on icon "expand row" at bounding box center [142, 411] width 14 height 14
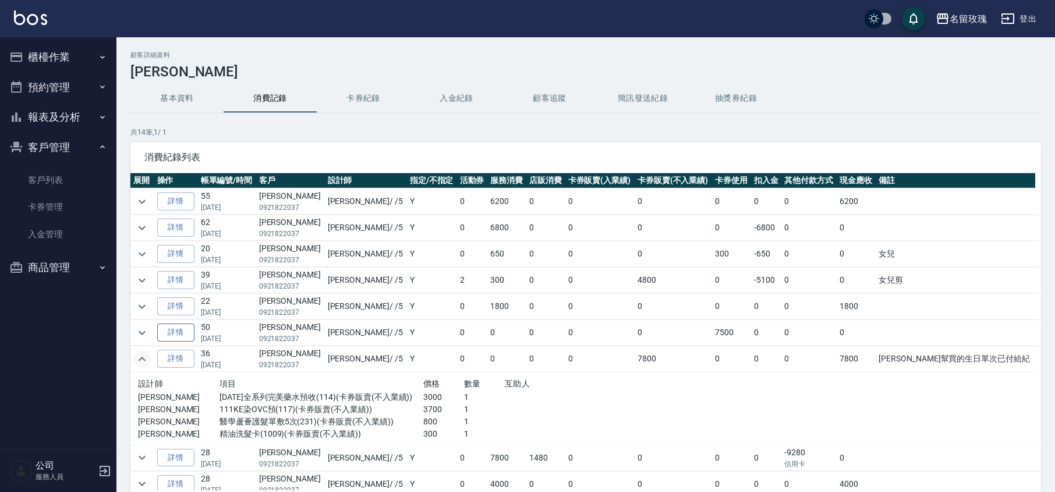
scroll to position [77, 0]
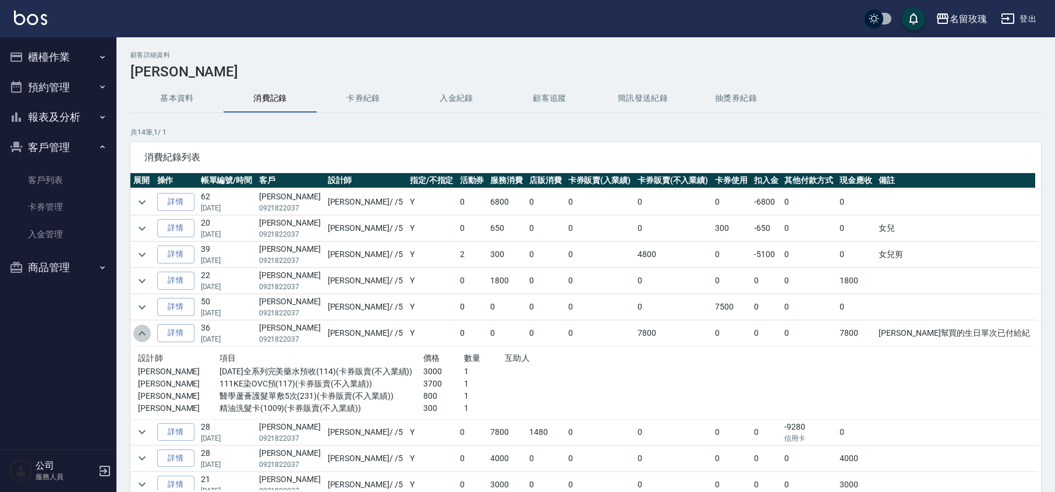
click at [143, 334] on icon "expand row" at bounding box center [142, 333] width 14 height 14
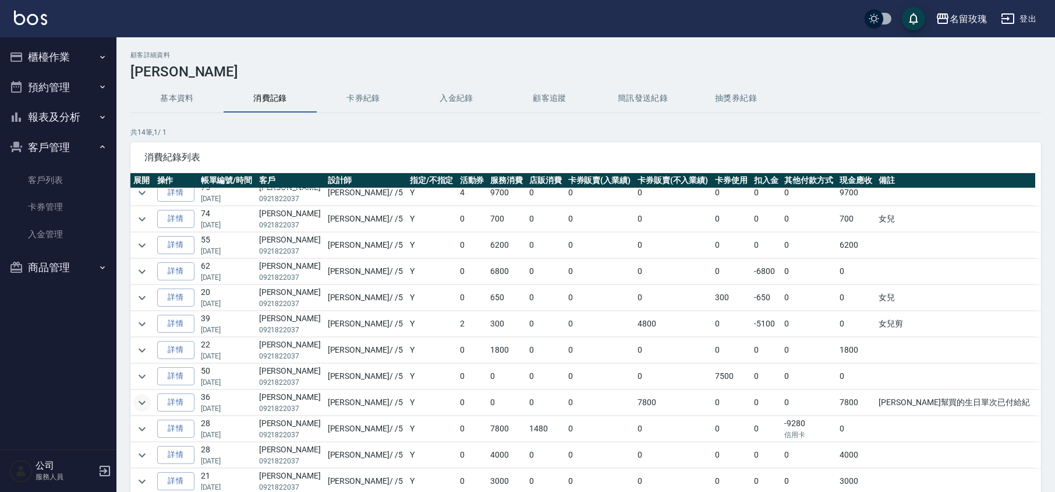
scroll to position [0, 0]
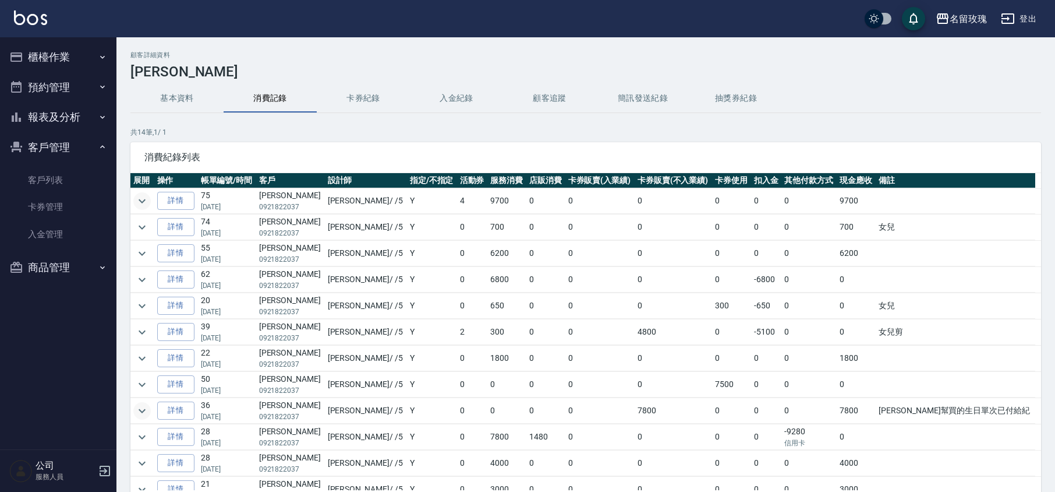
click at [131, 199] on td at bounding box center [142, 201] width 24 height 26
click at [136, 204] on icon "expand row" at bounding box center [142, 201] width 14 height 14
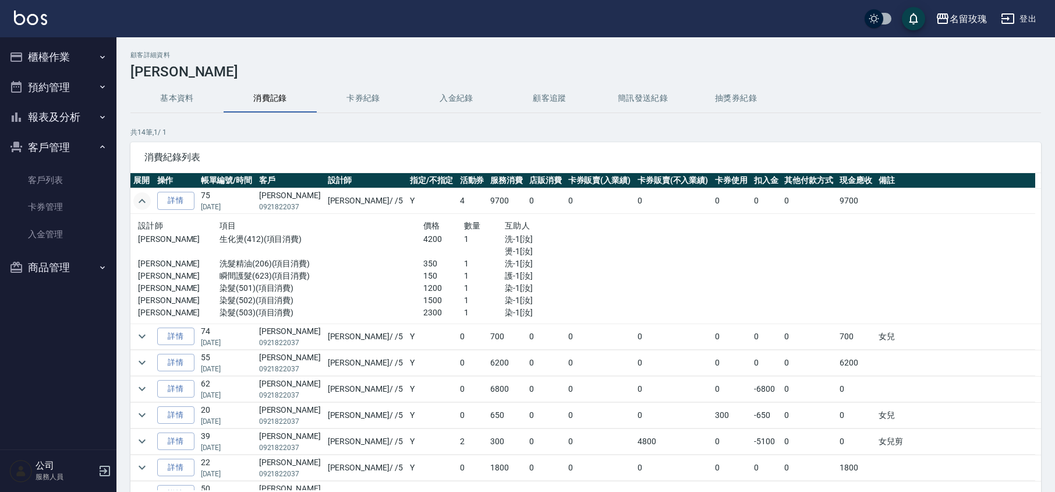
click at [138, 203] on icon "expand row" at bounding box center [142, 201] width 14 height 14
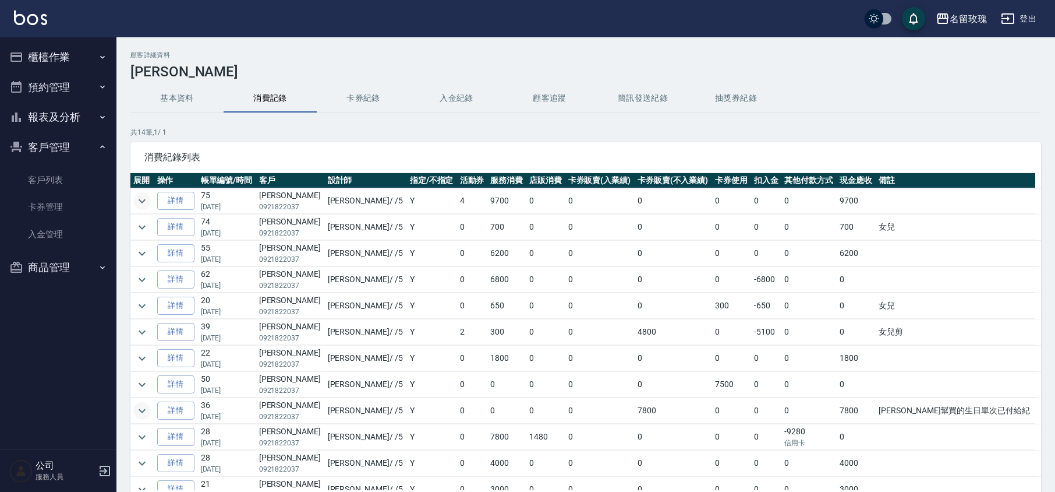
click at [147, 199] on icon "expand row" at bounding box center [142, 201] width 14 height 14
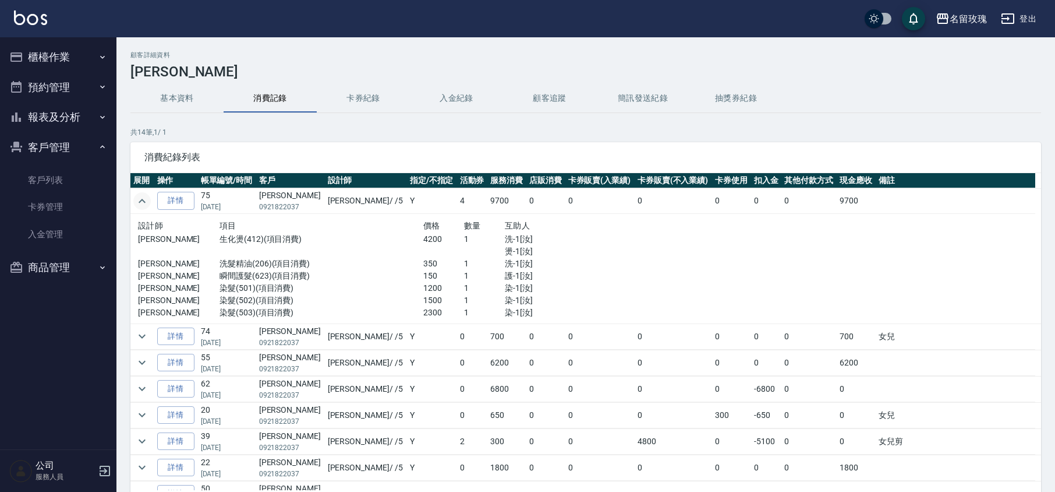
click at [147, 199] on icon "expand row" at bounding box center [142, 201] width 14 height 14
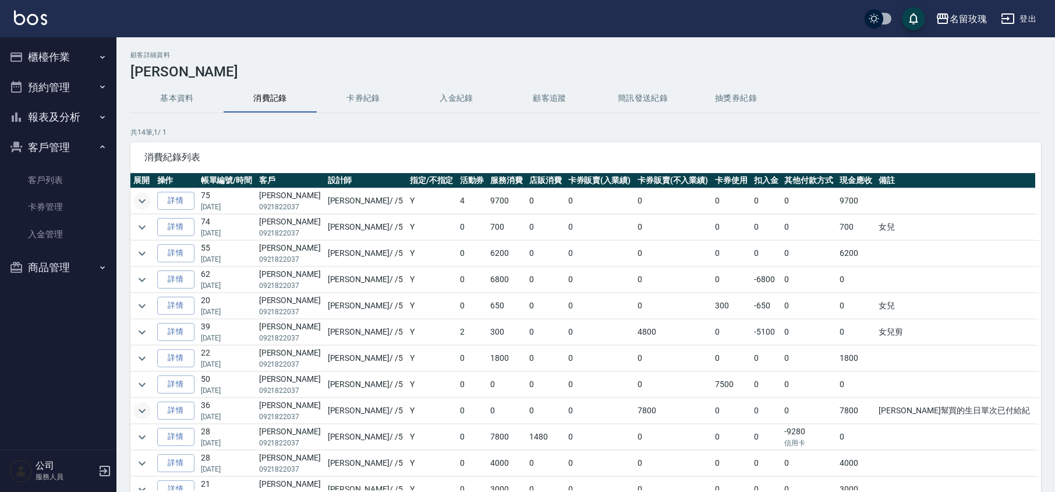
click at [50, 138] on button "客戶管理" at bounding box center [58, 147] width 107 height 30
click at [146, 415] on icon "expand row" at bounding box center [142, 411] width 14 height 14
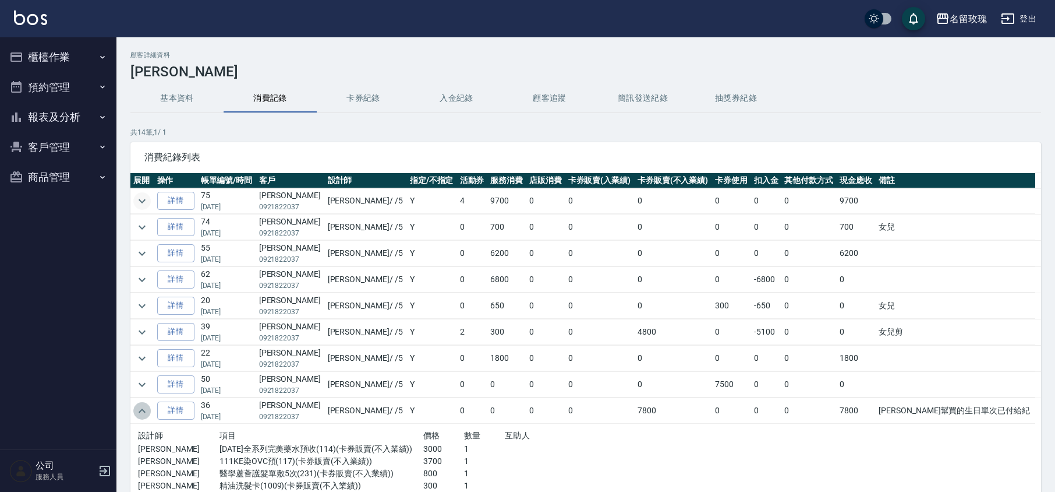
click at [146, 415] on icon "expand row" at bounding box center [142, 411] width 14 height 14
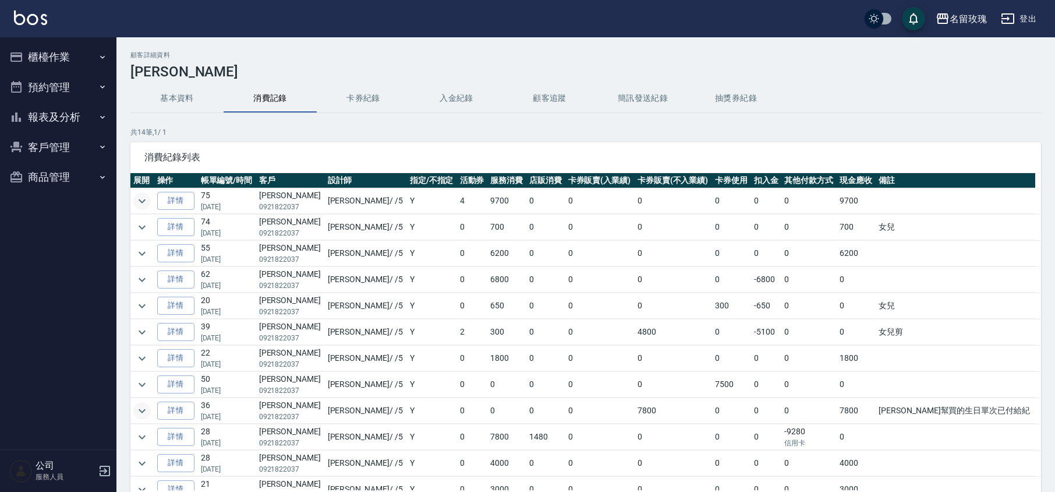
click at [9, 45] on button "櫃檯作業" at bounding box center [58, 57] width 107 height 30
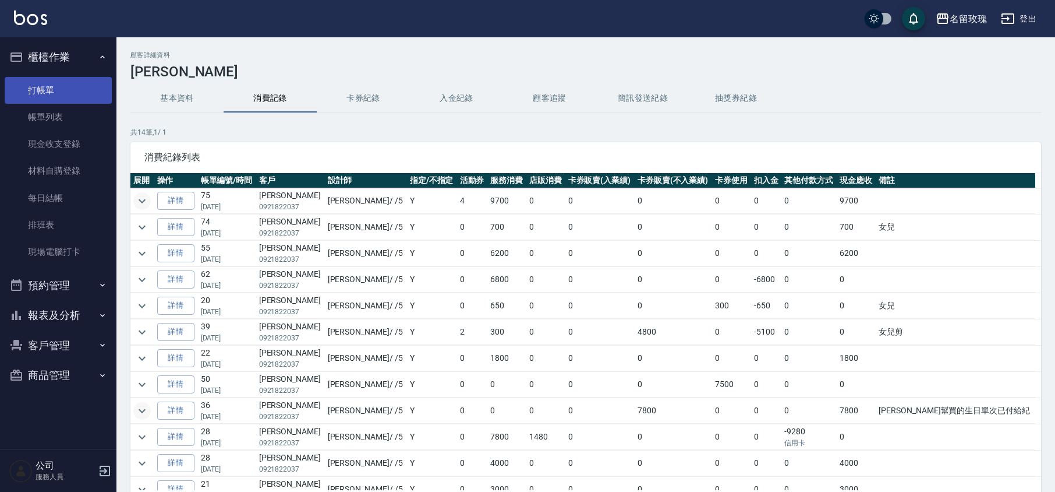
click at [22, 87] on link "打帳單" at bounding box center [58, 90] width 107 height 27
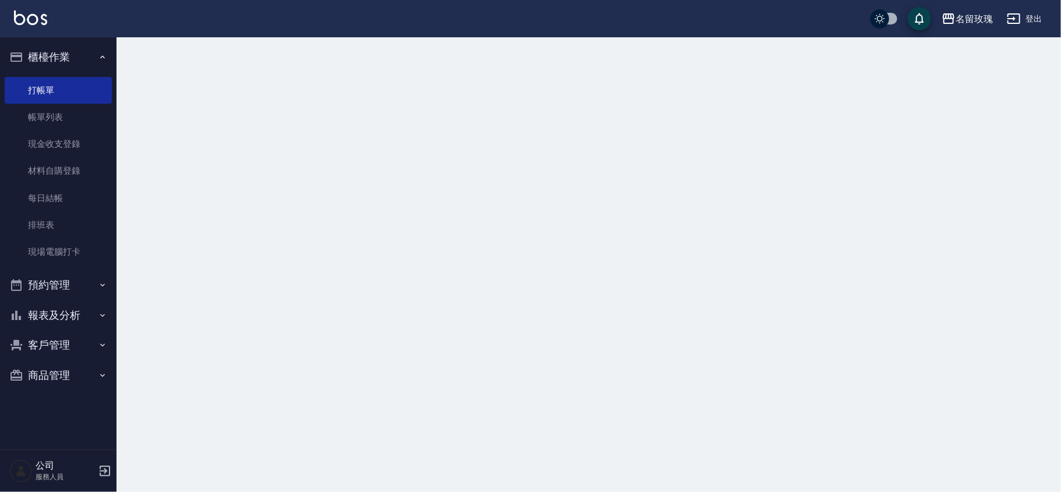
click at [43, 57] on button "櫃檯作業" at bounding box center [58, 57] width 107 height 30
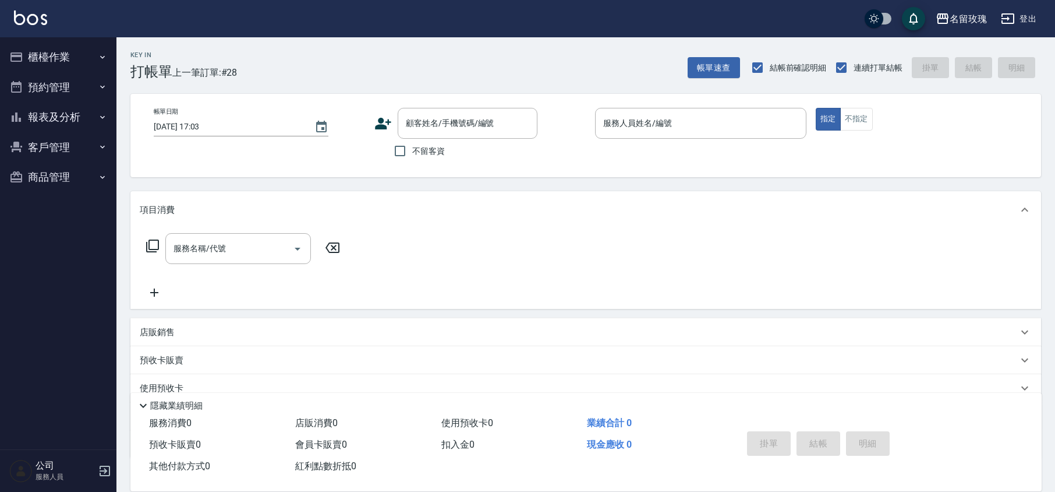
click at [54, 96] on button "預約管理" at bounding box center [58, 87] width 107 height 30
click at [56, 111] on button "報表及分析" at bounding box center [58, 117] width 107 height 30
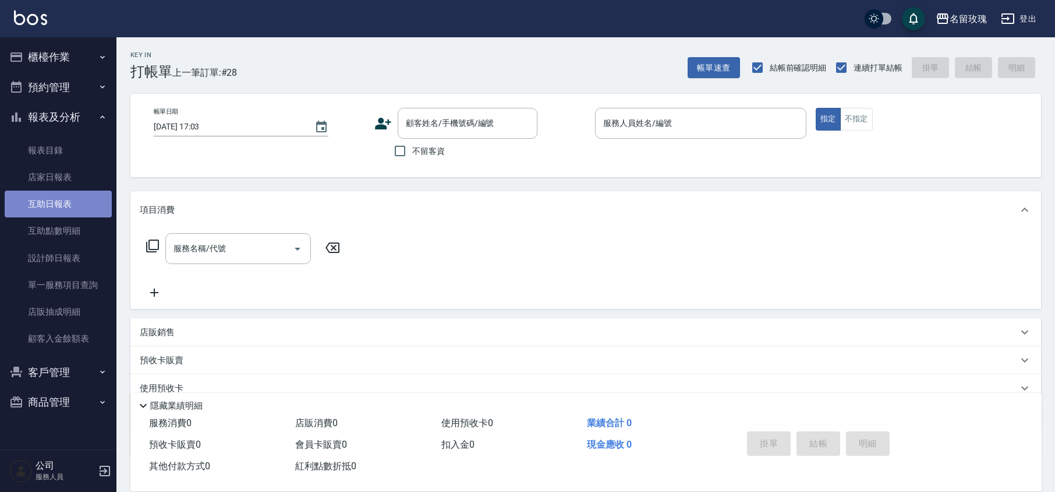
click at [61, 205] on link "互助日報表" at bounding box center [58, 203] width 107 height 27
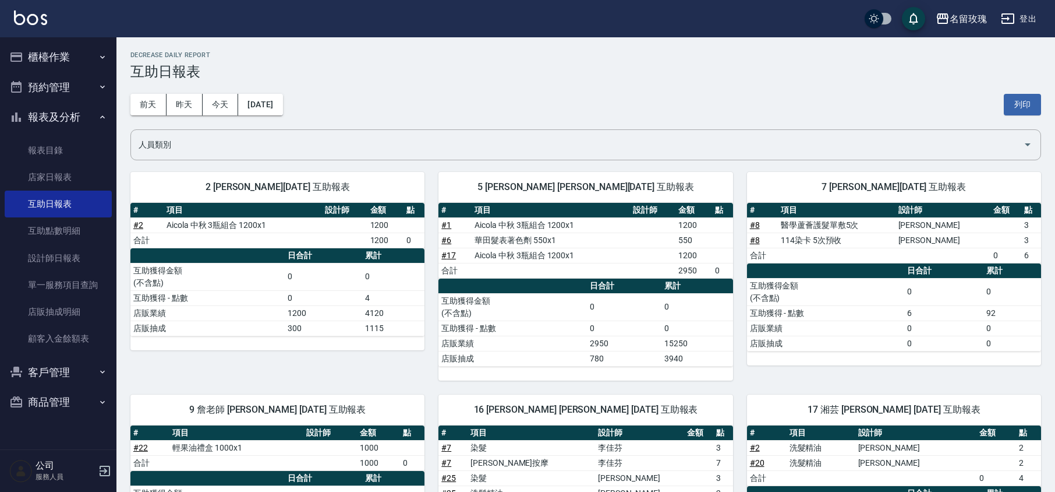
click at [418, 82] on div "[DATE] [DATE] [DATE] [DATE] 列印" at bounding box center [585, 105] width 911 height 50
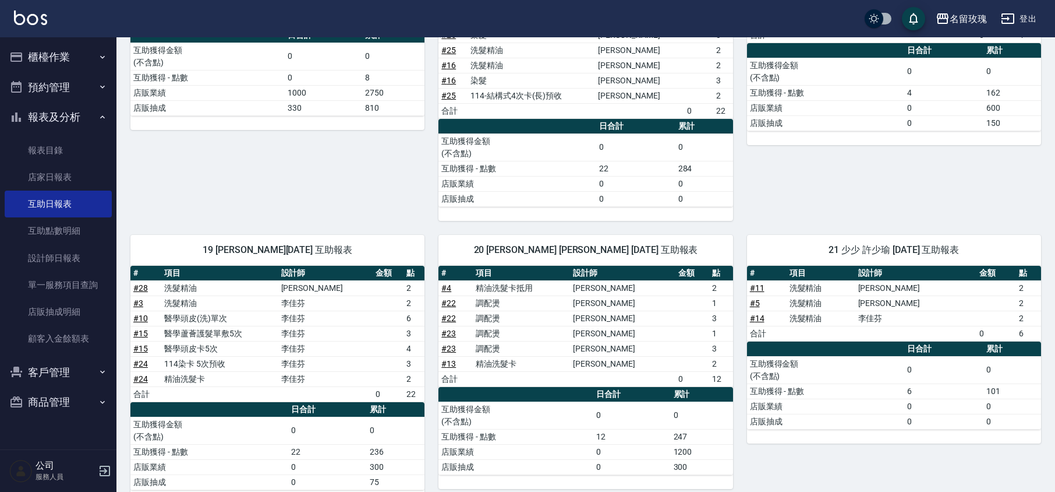
scroll to position [234, 0]
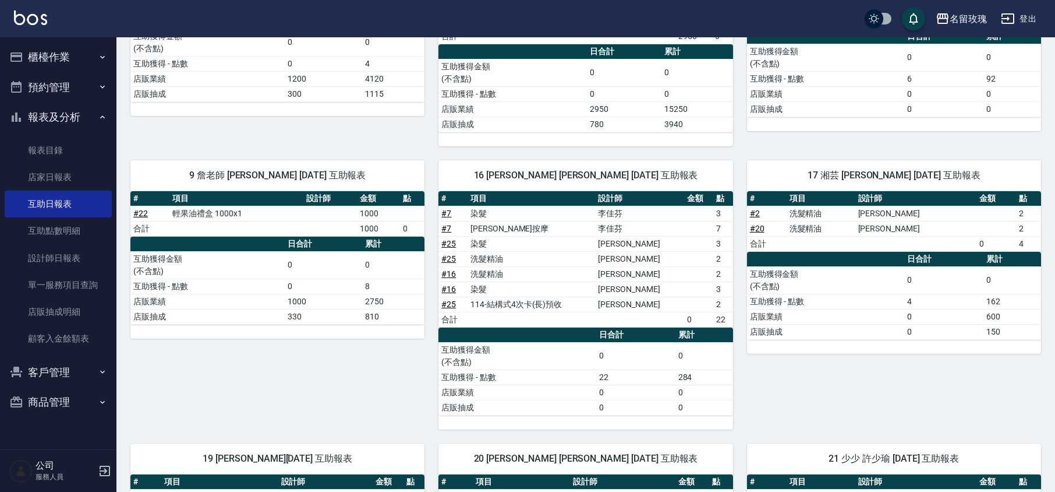
click at [42, 110] on button "報表及分析" at bounding box center [58, 117] width 107 height 30
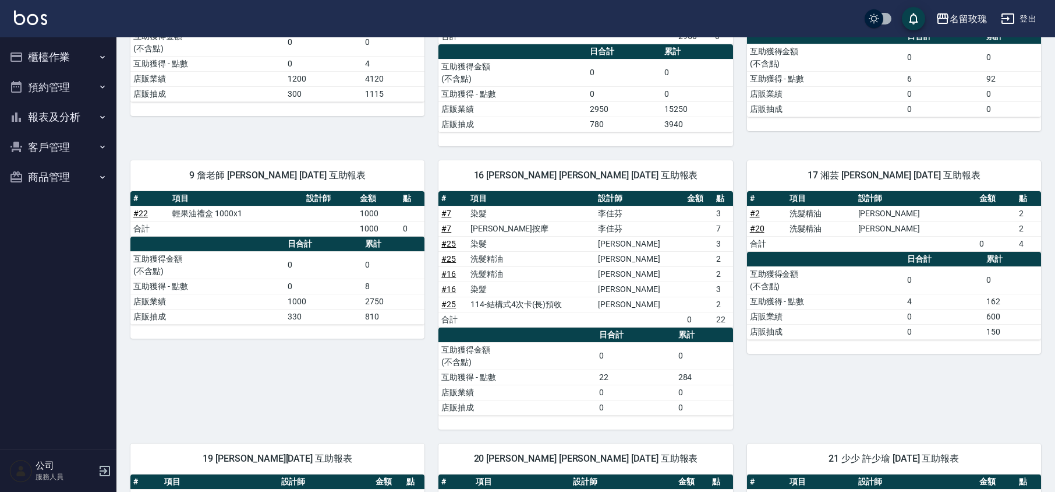
click at [61, 48] on button "櫃檯作業" at bounding box center [58, 57] width 107 height 30
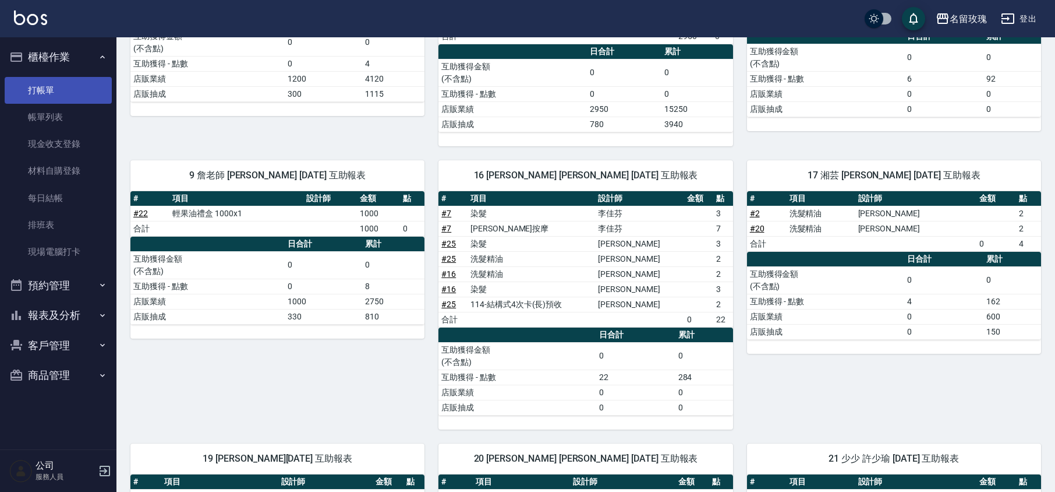
click at [70, 87] on link "打帳單" at bounding box center [58, 90] width 107 height 27
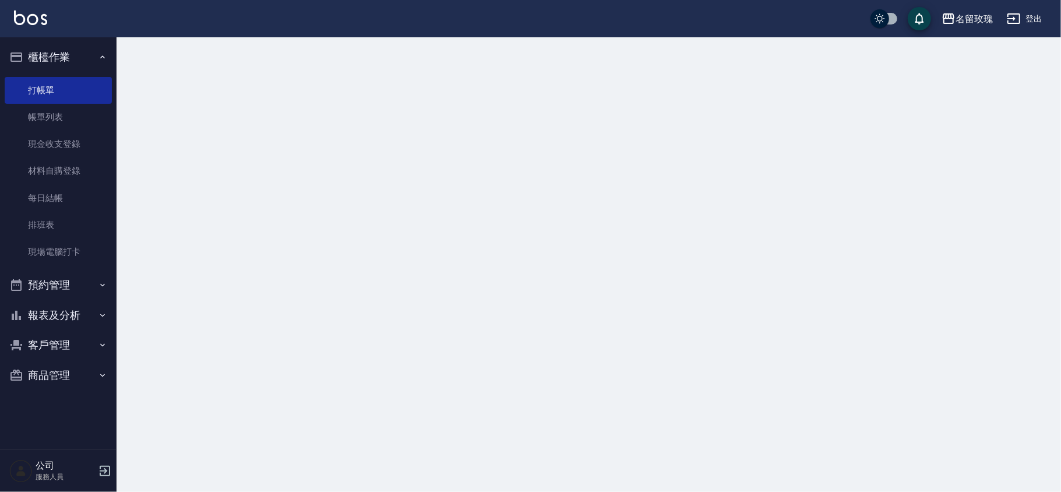
click at [69, 52] on button "櫃檯作業" at bounding box center [58, 57] width 107 height 30
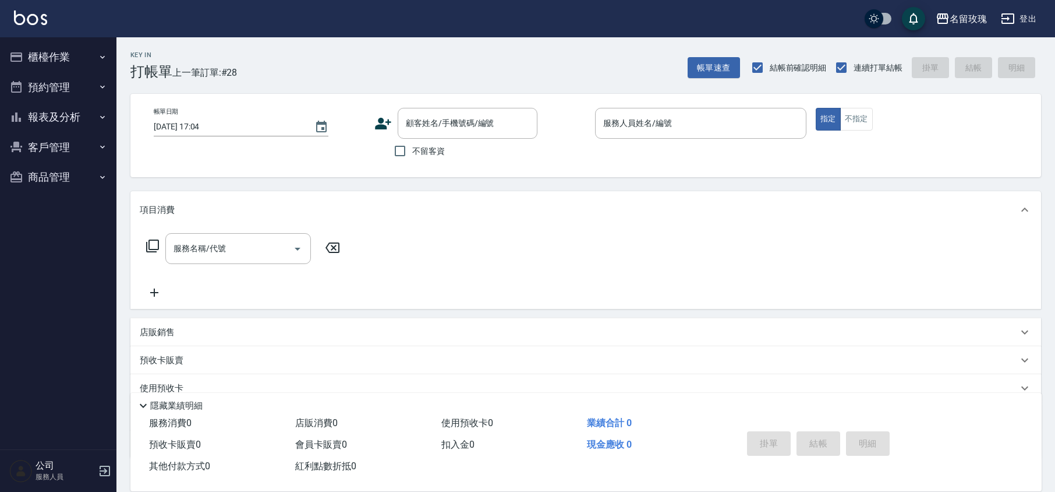
click at [52, 141] on button "客戶管理" at bounding box center [58, 147] width 107 height 30
click at [50, 184] on link "客戶列表" at bounding box center [58, 180] width 107 height 27
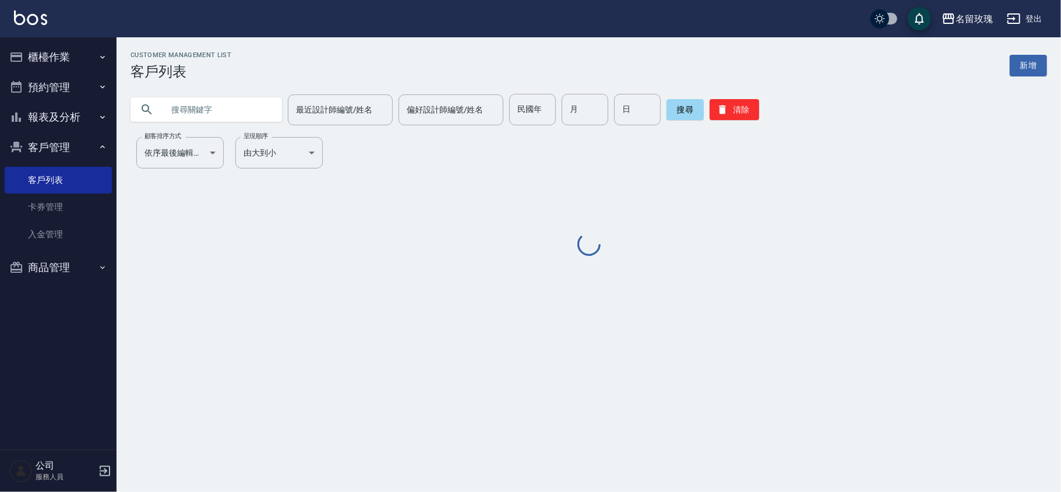
click at [233, 111] on input "text" at bounding box center [218, 109] width 110 height 31
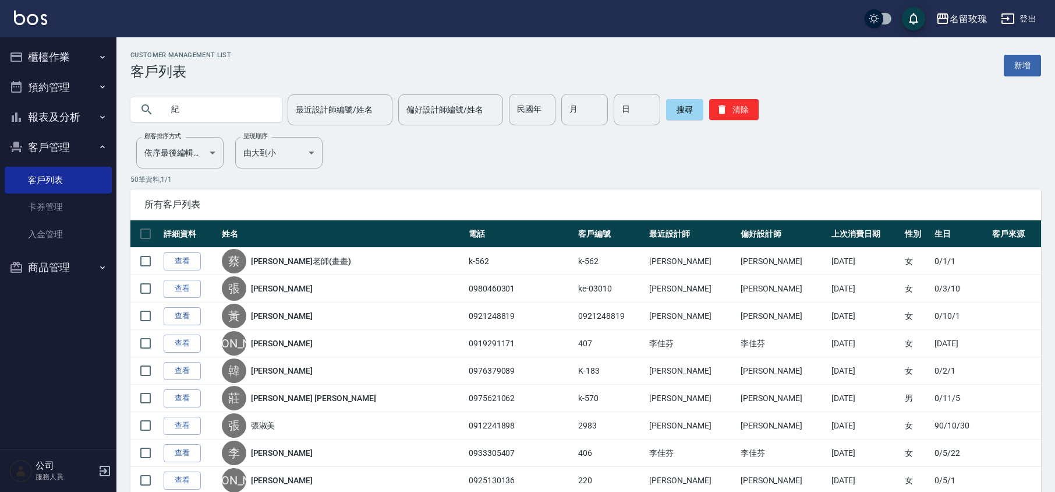
type input "紀"
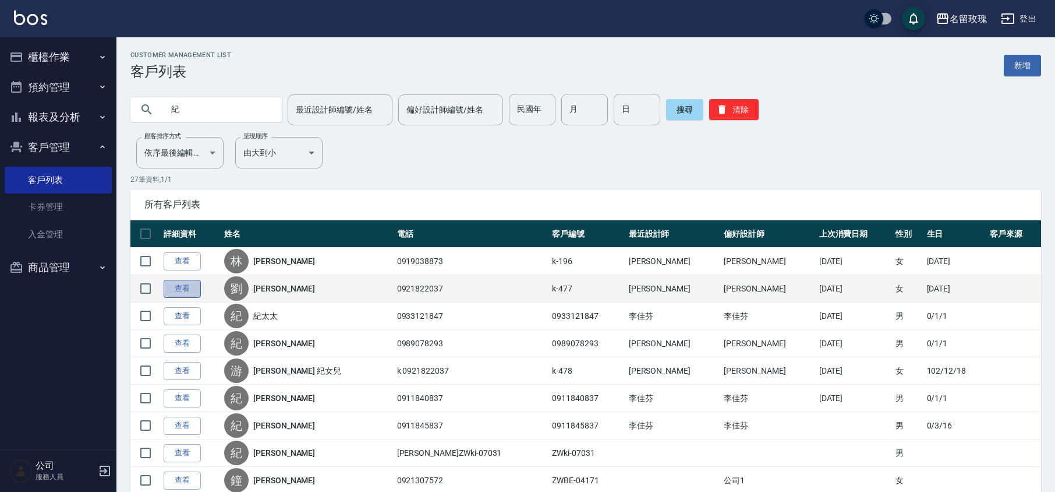
click at [182, 285] on link "查看" at bounding box center [182, 289] width 37 height 18
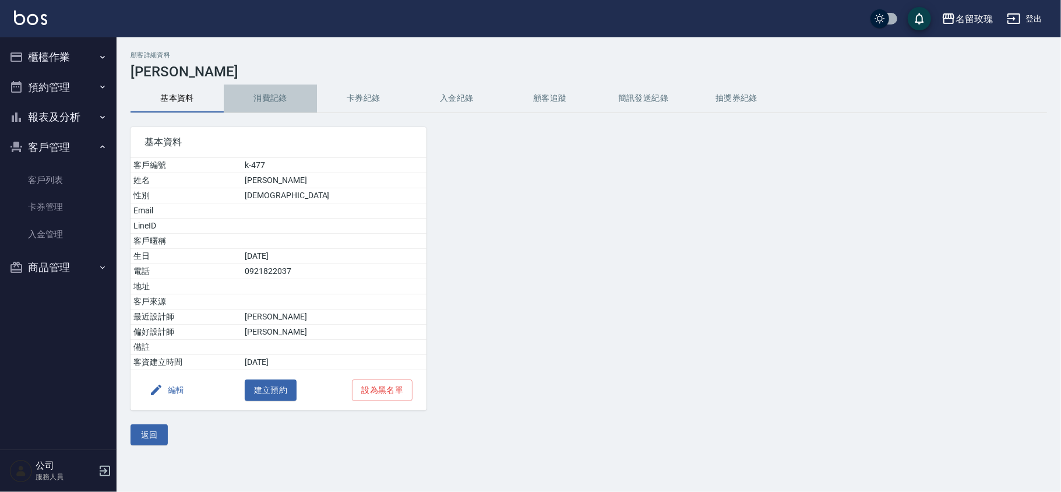
click at [276, 86] on button "消費記錄" at bounding box center [270, 98] width 93 height 28
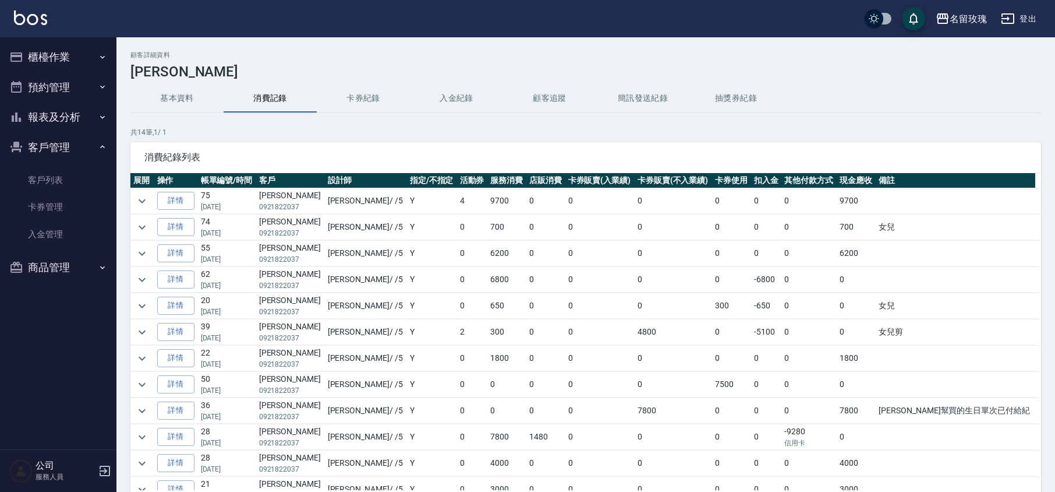
click at [29, 130] on button "報表及分析" at bounding box center [58, 117] width 107 height 30
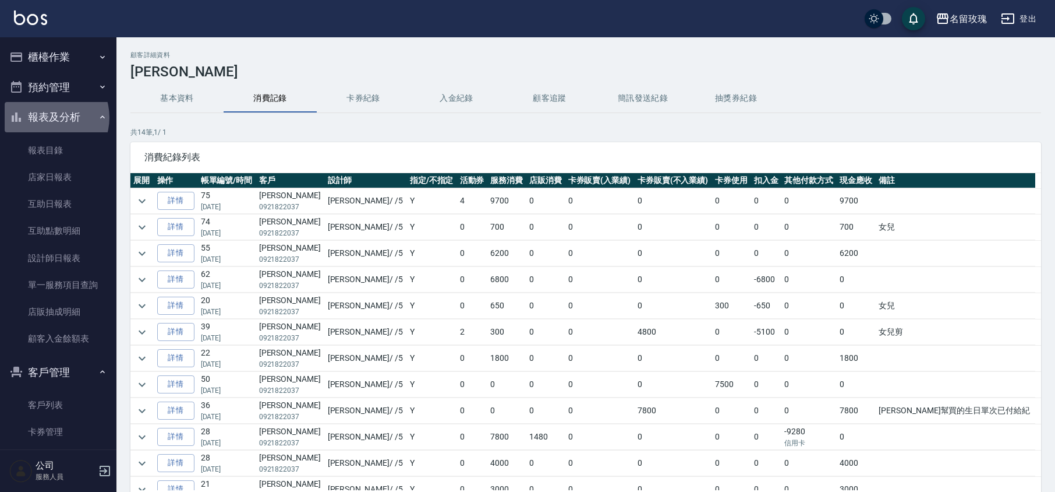
click at [48, 117] on button "報表及分析" at bounding box center [58, 117] width 107 height 30
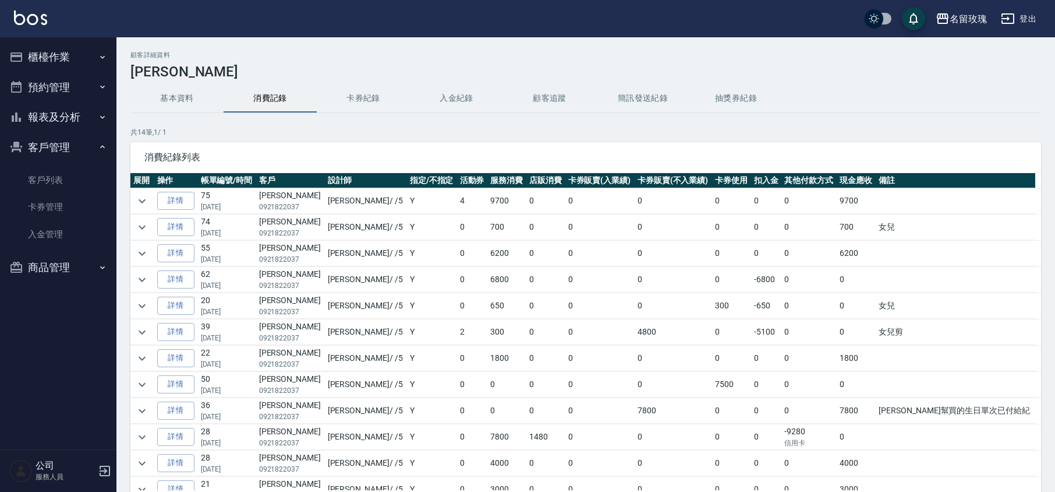
click at [50, 137] on button "客戶管理" at bounding box center [58, 147] width 107 height 30
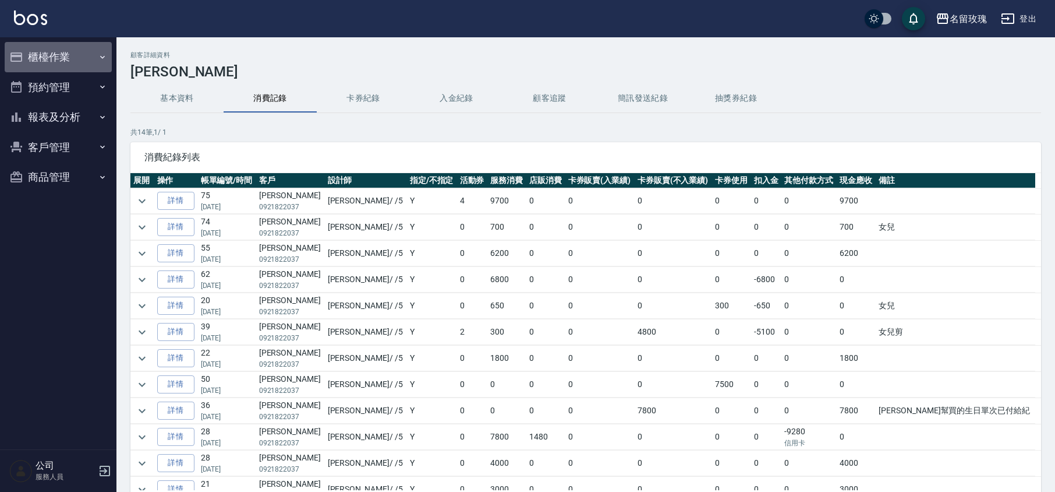
click at [61, 59] on button "櫃檯作業" at bounding box center [58, 57] width 107 height 30
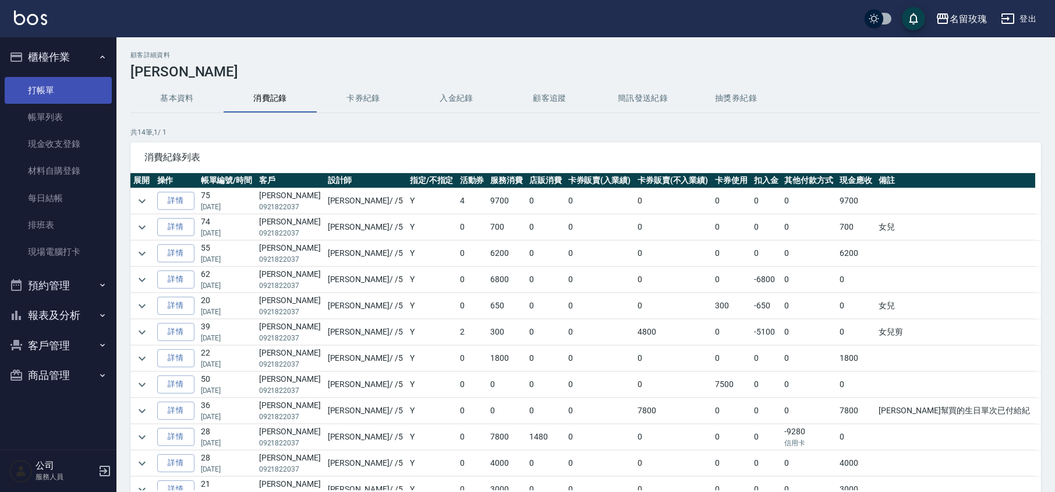
click at [57, 87] on link "打帳單" at bounding box center [58, 90] width 107 height 27
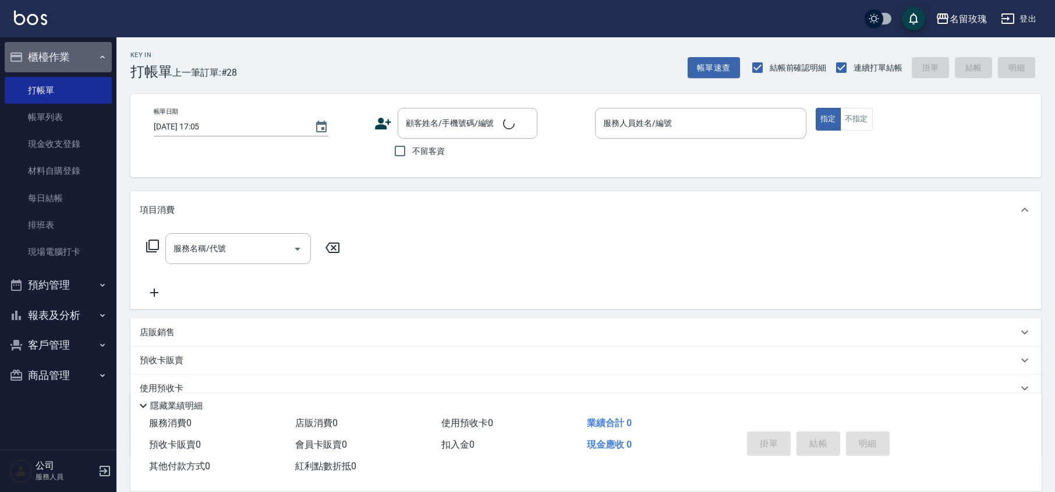
click at [66, 42] on button "櫃檯作業" at bounding box center [58, 57] width 107 height 30
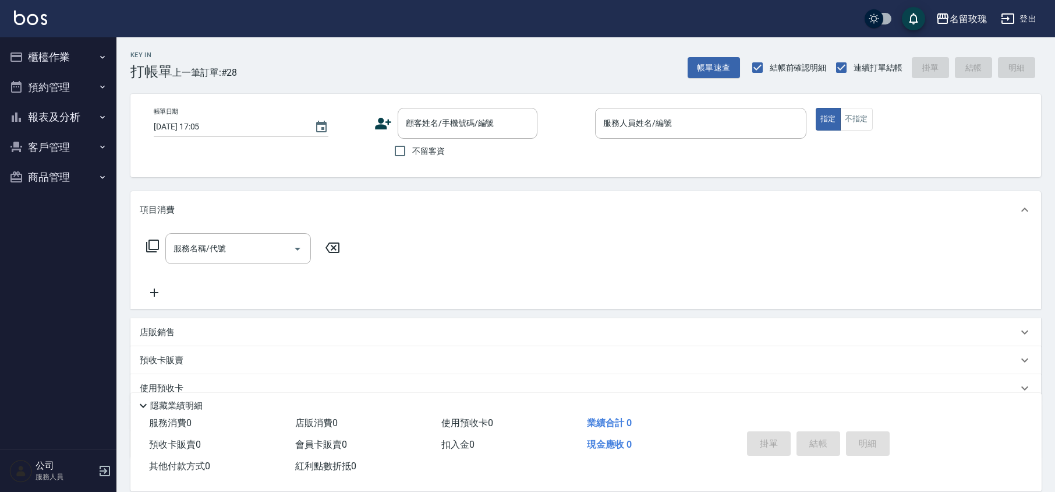
click at [411, 58] on div "Key In 打帳單 上一筆訂單:#28 帳單速查 結帳前確認明細 連續打單結帳 掛單 結帳 明細" at bounding box center [578, 58] width 925 height 43
